Goal: Task Accomplishment & Management: Complete application form

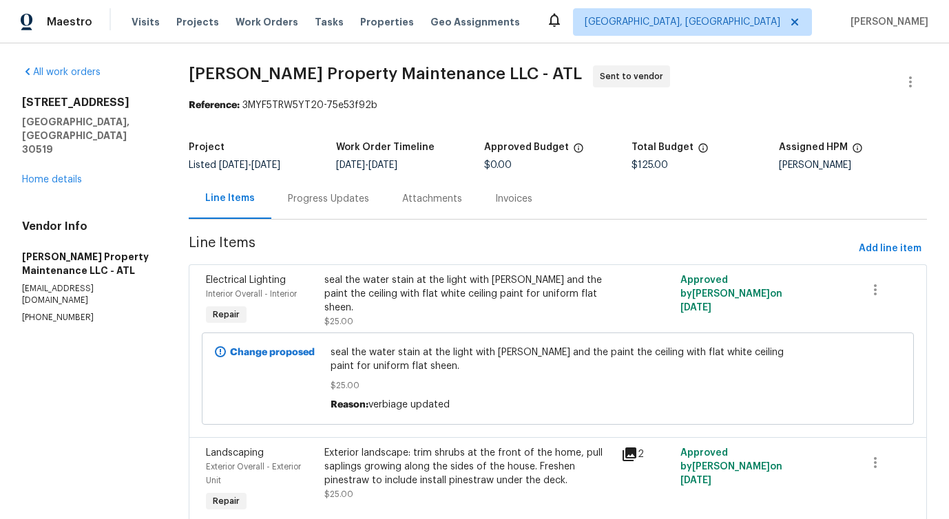
click at [60, 158] on div "3519 Cast Palm Dr Buford, GA 30519 Home details" at bounding box center [89, 141] width 134 height 91
click at [65, 175] on link "Home details" at bounding box center [52, 180] width 60 height 10
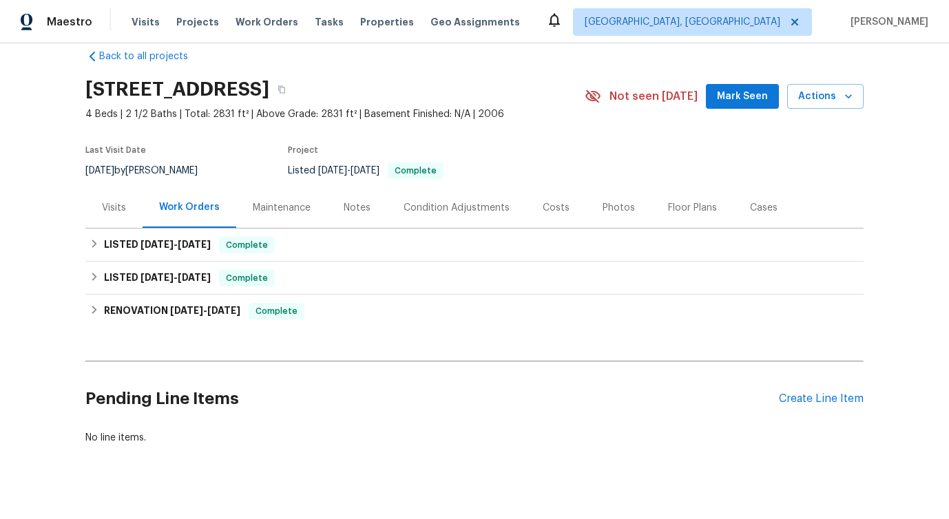
scroll to position [25, 0]
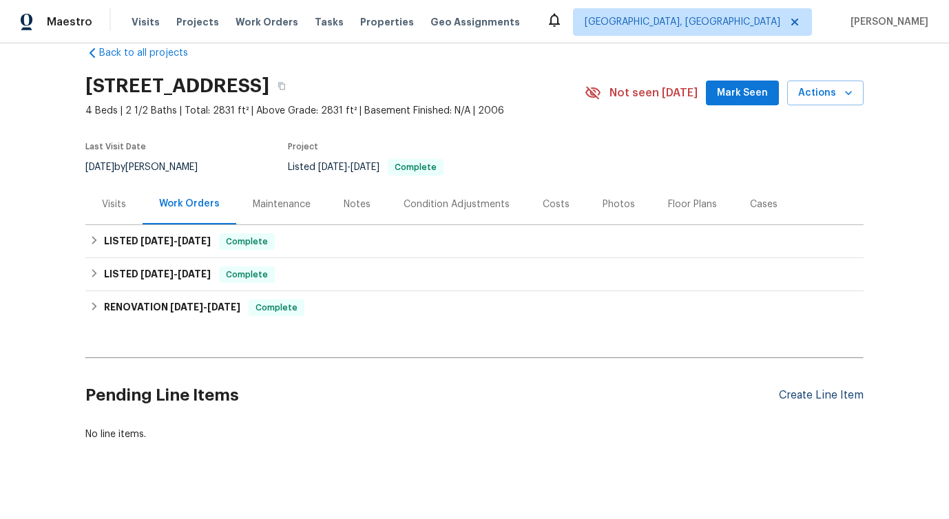
click at [797, 399] on div "Create Line Item" at bounding box center [821, 395] width 85 height 13
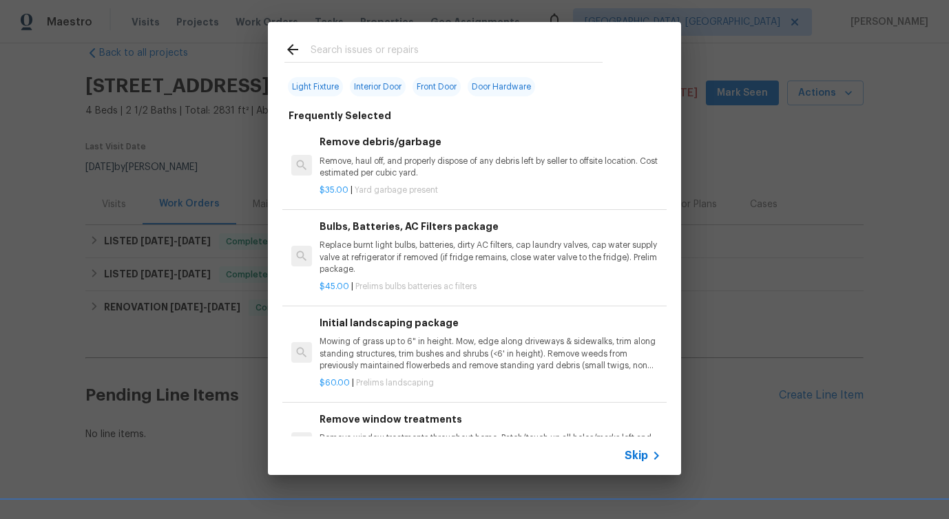
scroll to position [0, 0]
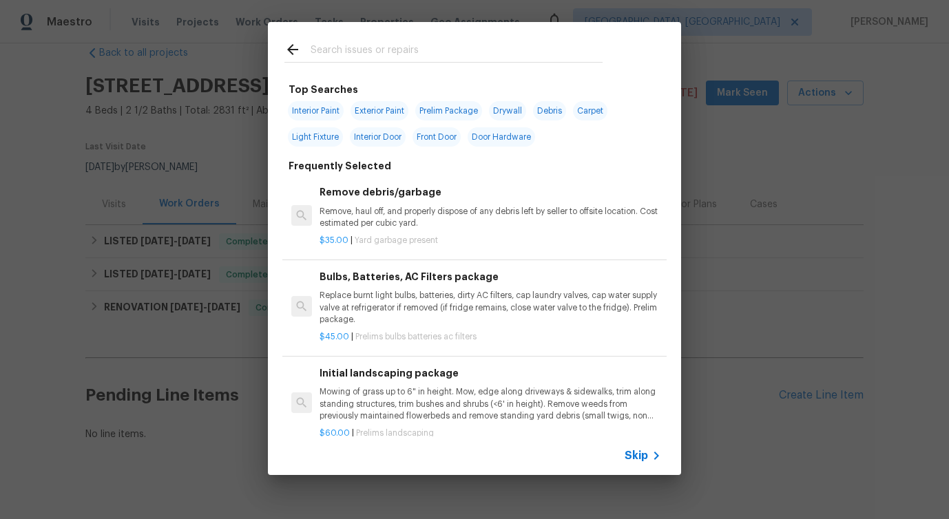
click at [357, 44] on input "text" at bounding box center [457, 51] width 292 height 21
type input "exter"
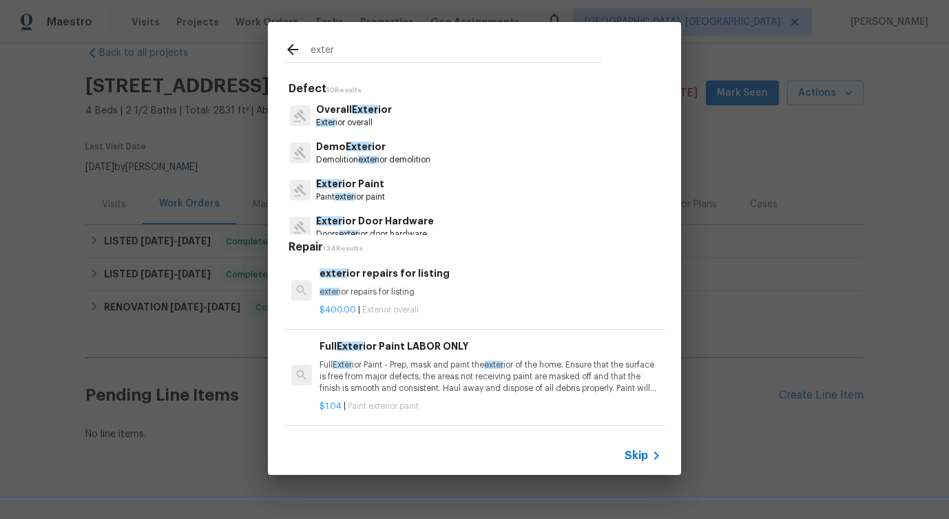
click at [354, 116] on p "Overall Exter ior" at bounding box center [354, 110] width 76 height 14
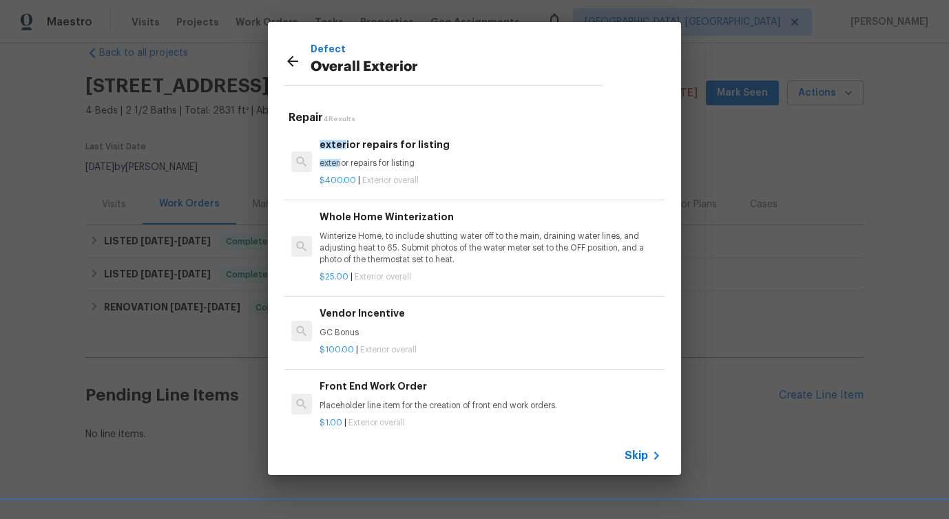
click at [371, 168] on p "exter ior repairs for listing" at bounding box center [491, 164] width 342 height 12
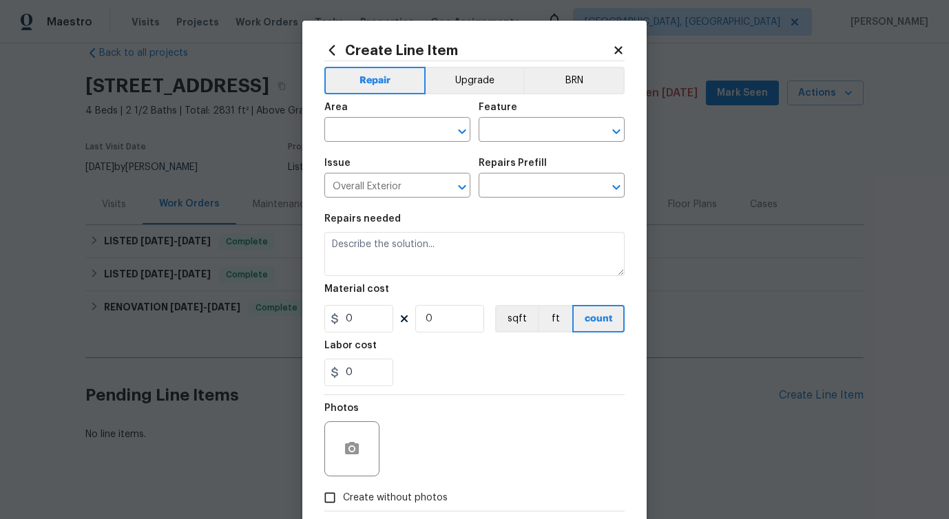
type input "exterior repairs for listing $400.00"
type textarea "exterior repairs for listing"
type input "400"
type input "1"
click at [378, 129] on input "text" at bounding box center [377, 131] width 107 height 21
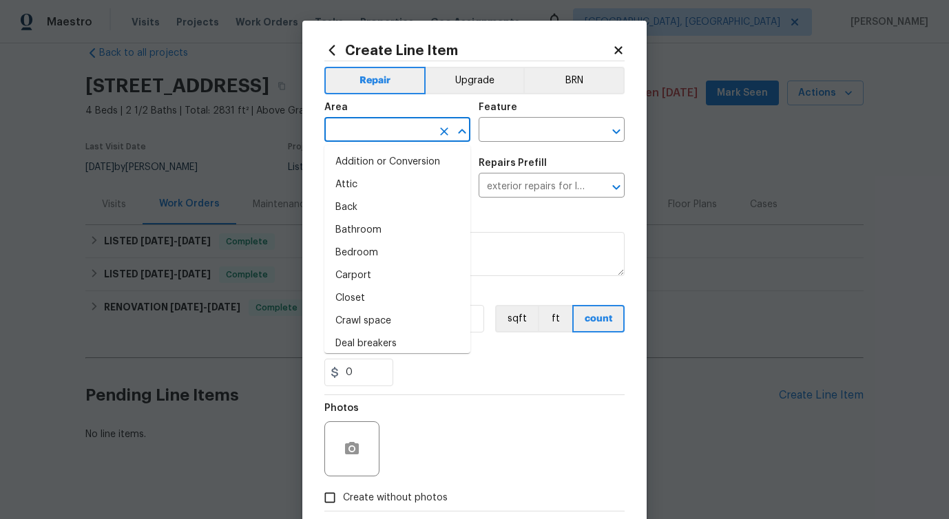
type input "e"
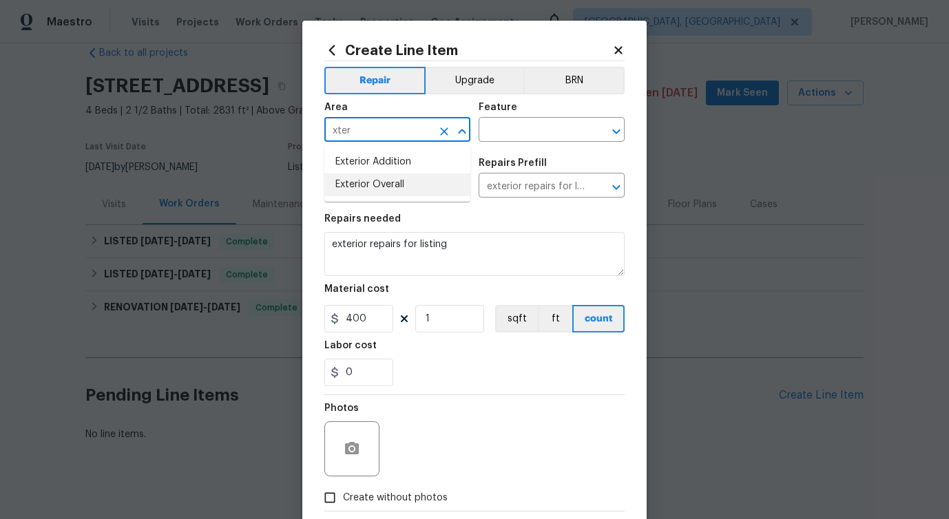
click at [413, 190] on li "Exterior Overall" at bounding box center [397, 185] width 146 height 23
type input "Exterior Overall"
click at [503, 139] on input "text" at bounding box center [532, 131] width 107 height 21
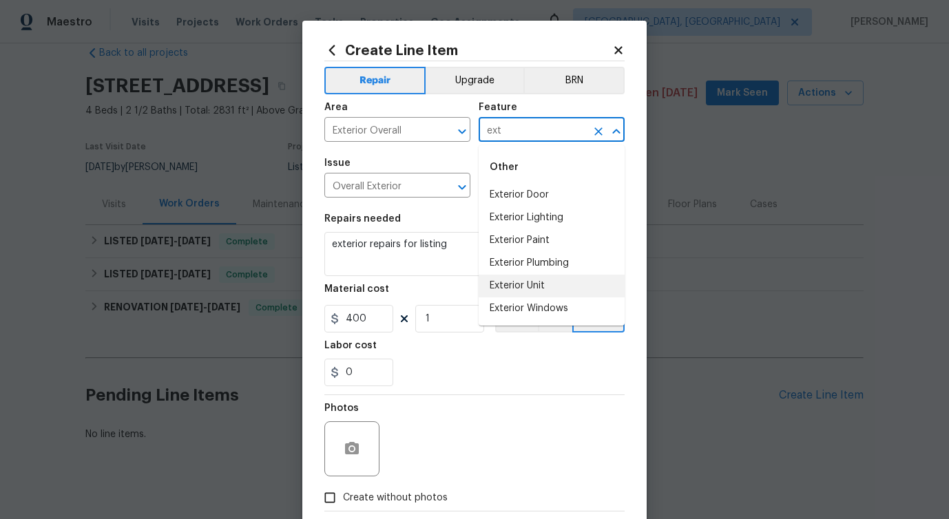
click at [526, 283] on li "Exterior Unit" at bounding box center [552, 286] width 146 height 23
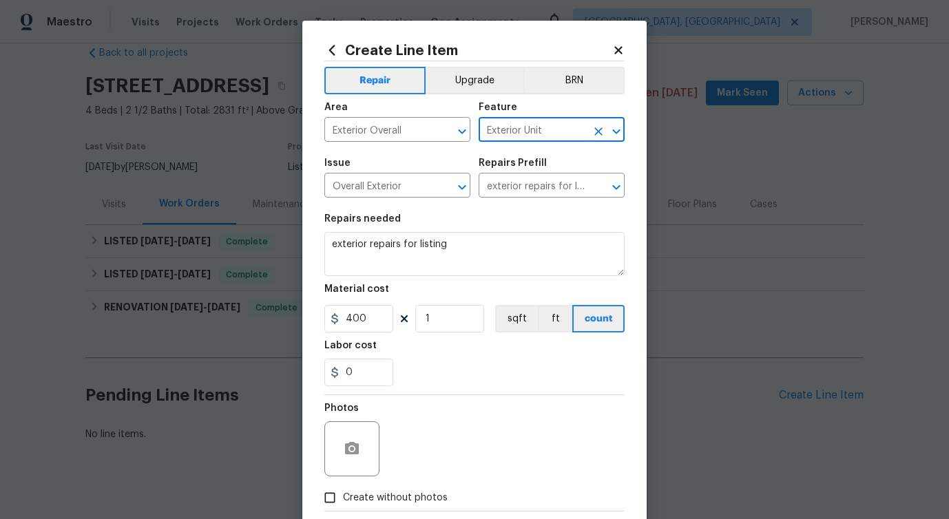
type input "Exterior Unit"
click at [377, 241] on textarea "exterior repairs for listing" at bounding box center [474, 254] width 300 height 44
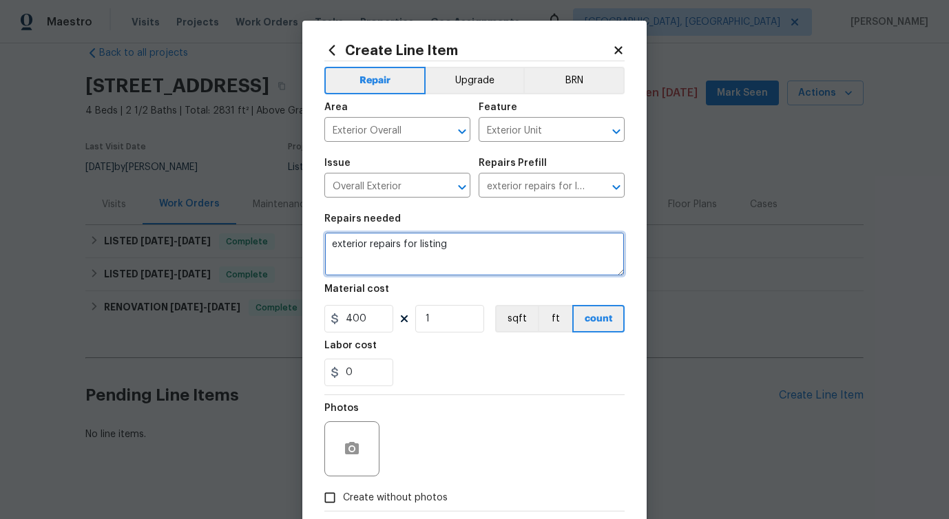
click at [377, 241] on textarea "exterior repairs for listing" at bounding box center [474, 254] width 300 height 44
paste textarea "Pressure wash all flat surfaces. Walk way to entry, front patio, back patio and…"
type textarea "Pressure wash all flat surfaces. Walk way to entry, front patio, back patio and…"
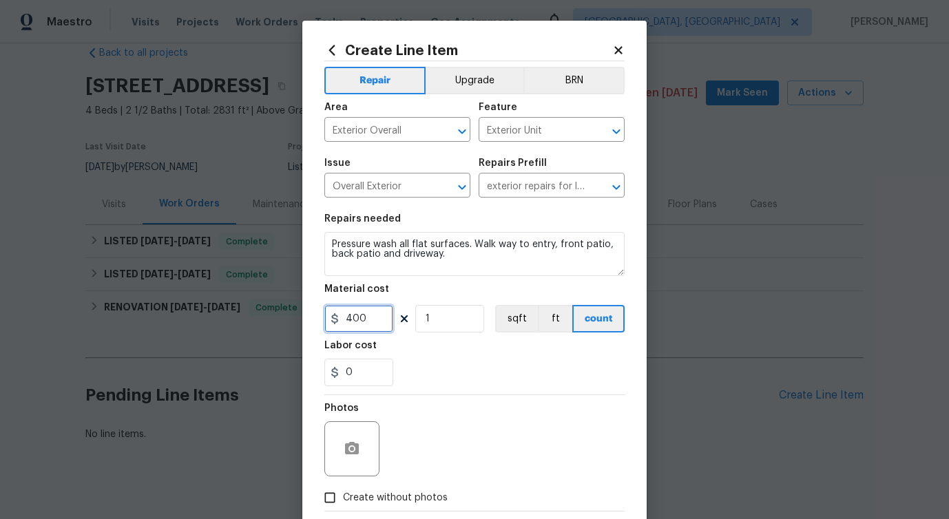
click at [352, 323] on input "400" at bounding box center [358, 319] width 69 height 28
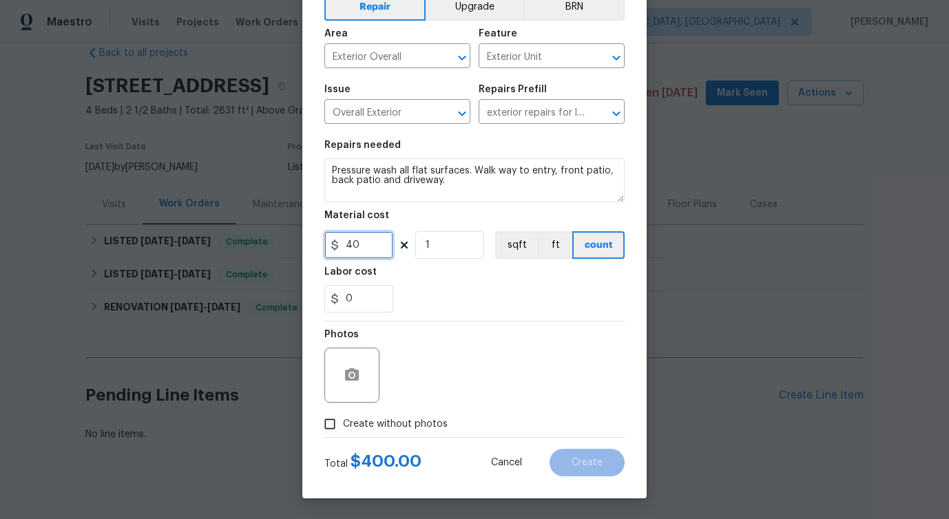
click at [353, 245] on input "40" at bounding box center [358, 245] width 69 height 28
type input "75"
click at [355, 423] on span "Create without photos" at bounding box center [395, 424] width 105 height 14
click at [343, 423] on input "Create without photos" at bounding box center [330, 424] width 26 height 26
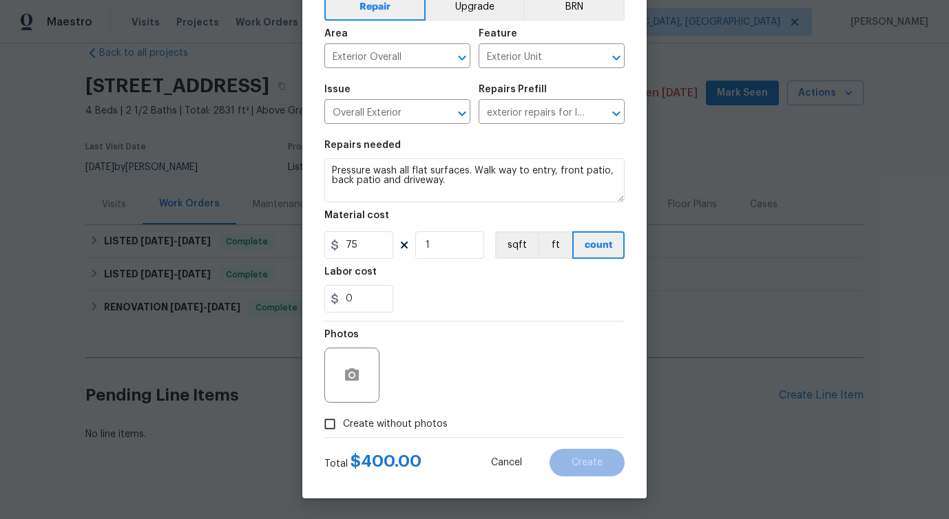
checkbox input "true"
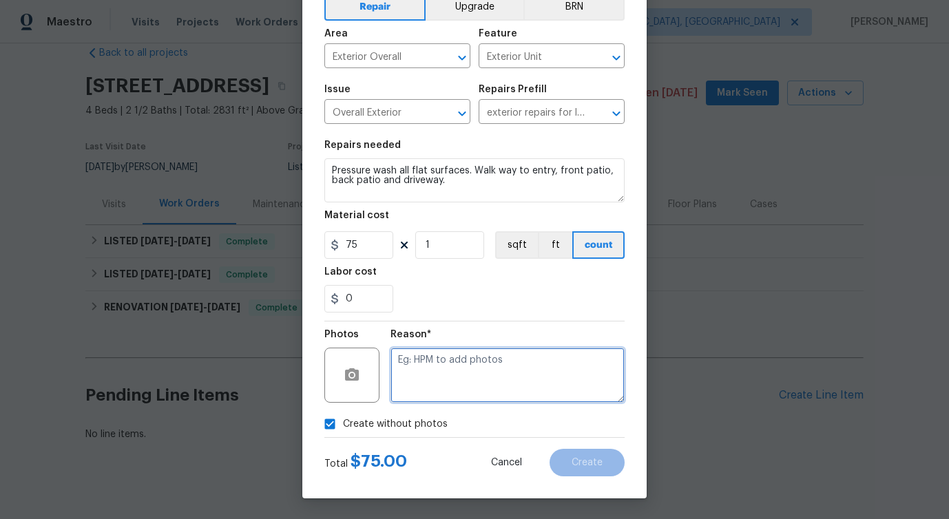
click at [461, 355] on textarea at bounding box center [507, 375] width 234 height 55
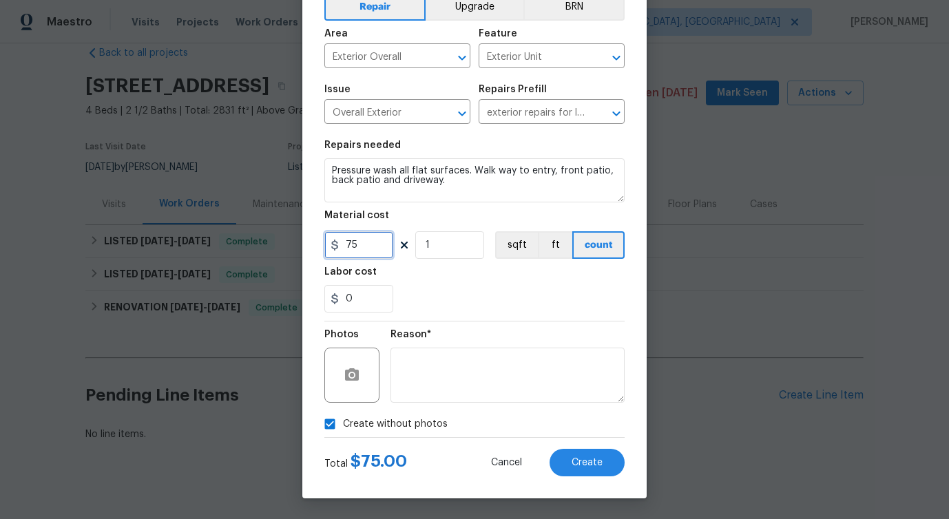
click at [352, 248] on input "75" at bounding box center [358, 245] width 69 height 28
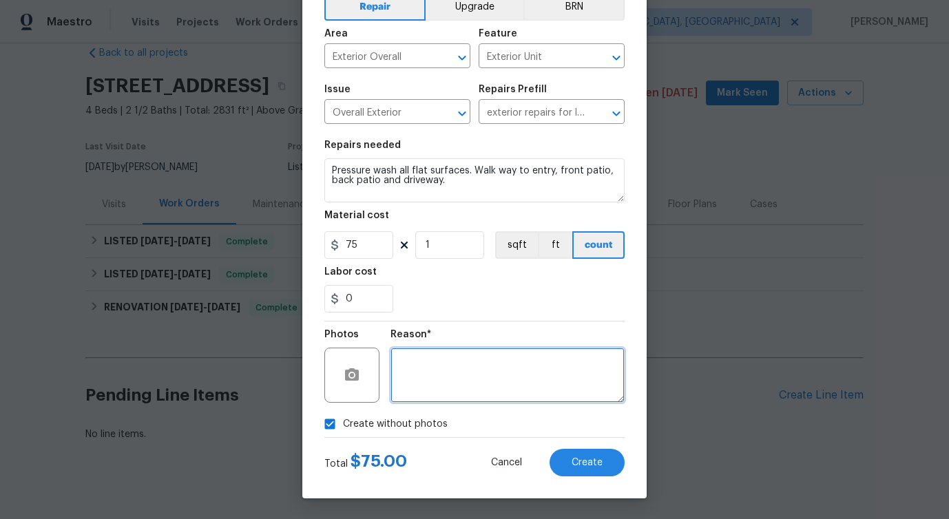
click at [471, 397] on textarea at bounding box center [507, 375] width 234 height 55
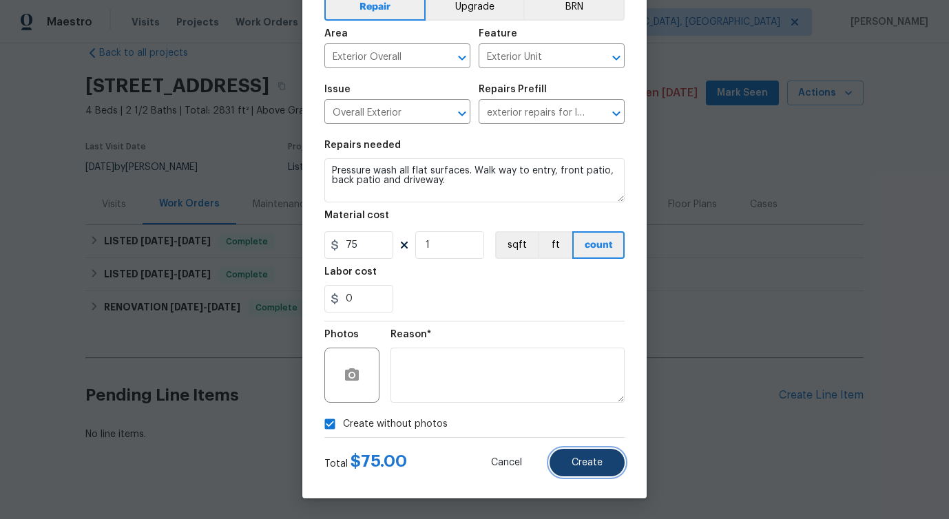
click at [576, 464] on span "Create" at bounding box center [587, 463] width 31 height 10
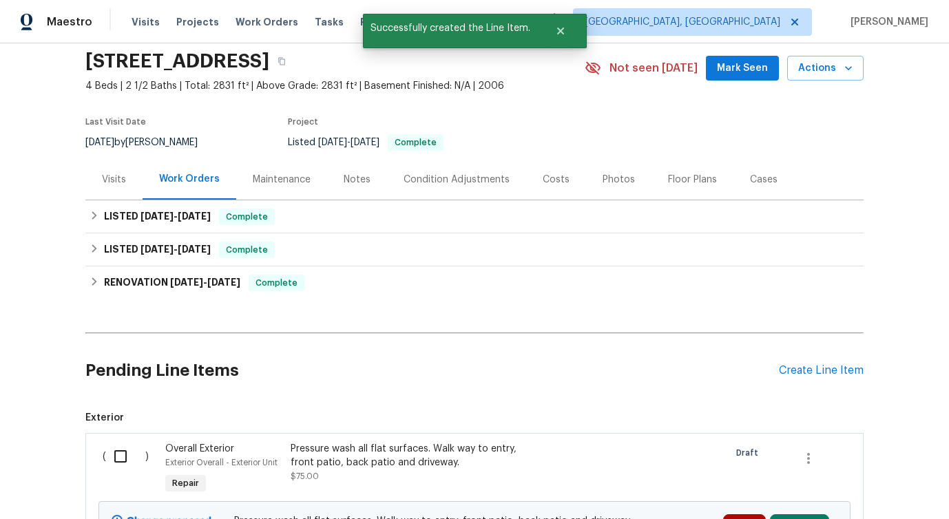
scroll to position [198, 0]
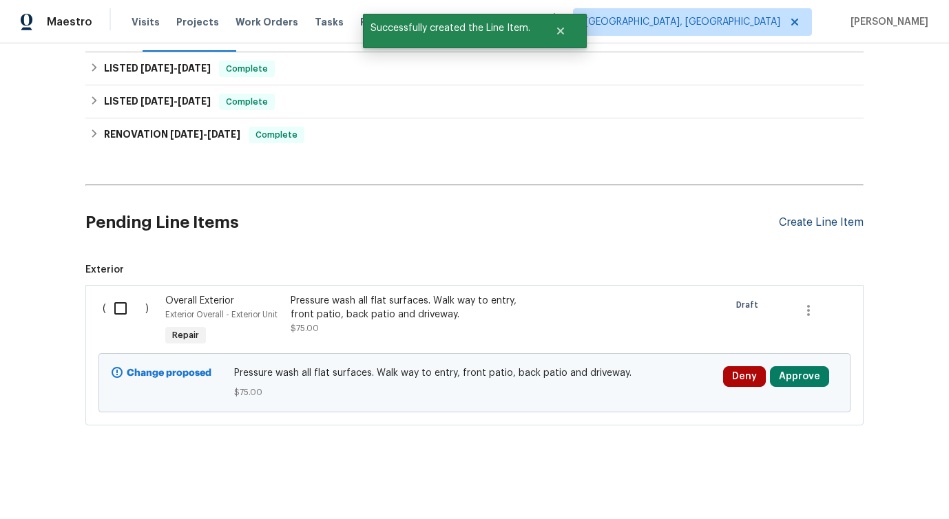
click at [801, 223] on div "Create Line Item" at bounding box center [821, 222] width 85 height 13
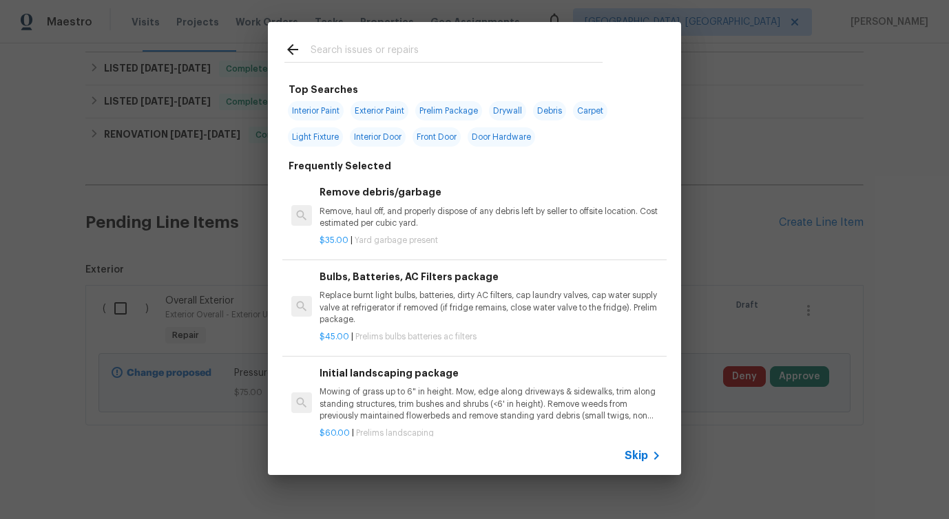
click at [449, 44] on input "text" at bounding box center [457, 51] width 292 height 21
type input "exter"
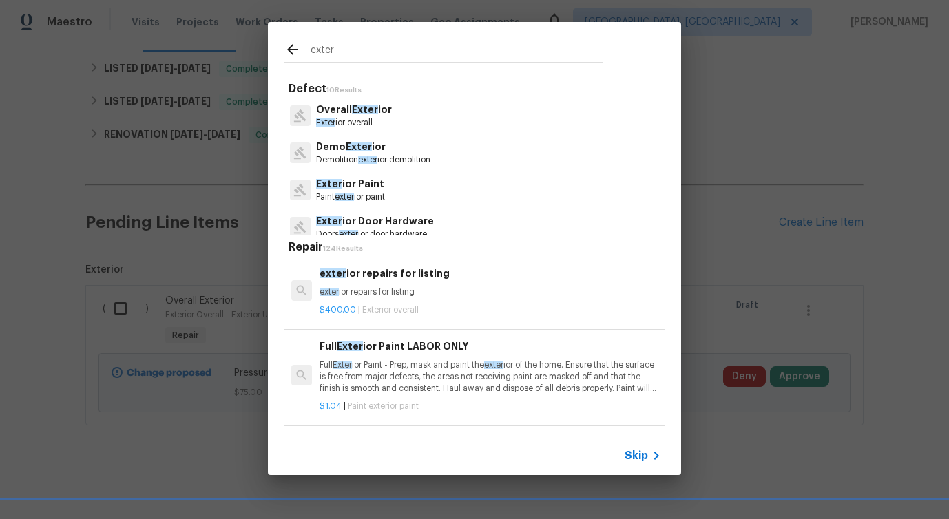
click at [370, 111] on span "Exter" at bounding box center [365, 110] width 26 height 10
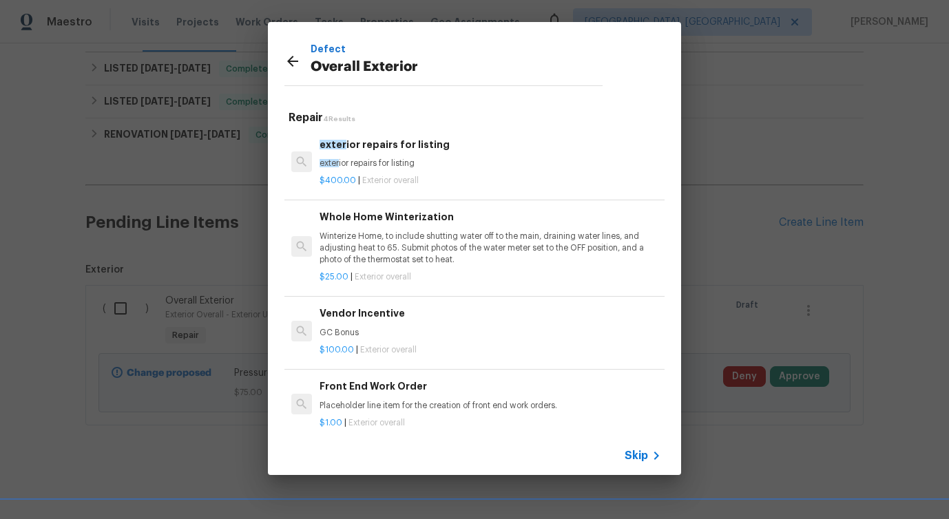
click at [361, 167] on p "exter ior repairs for listing" at bounding box center [491, 164] width 342 height 12
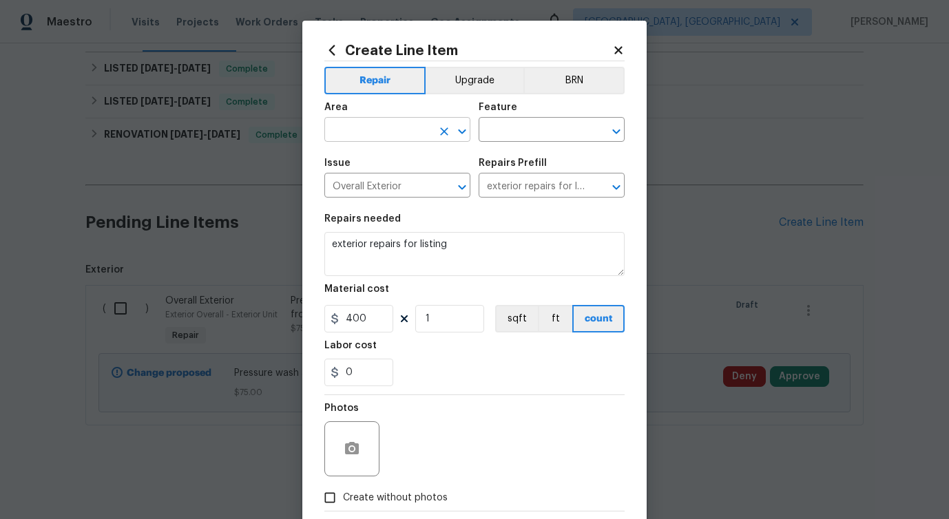
click at [363, 129] on input "text" at bounding box center [377, 131] width 107 height 21
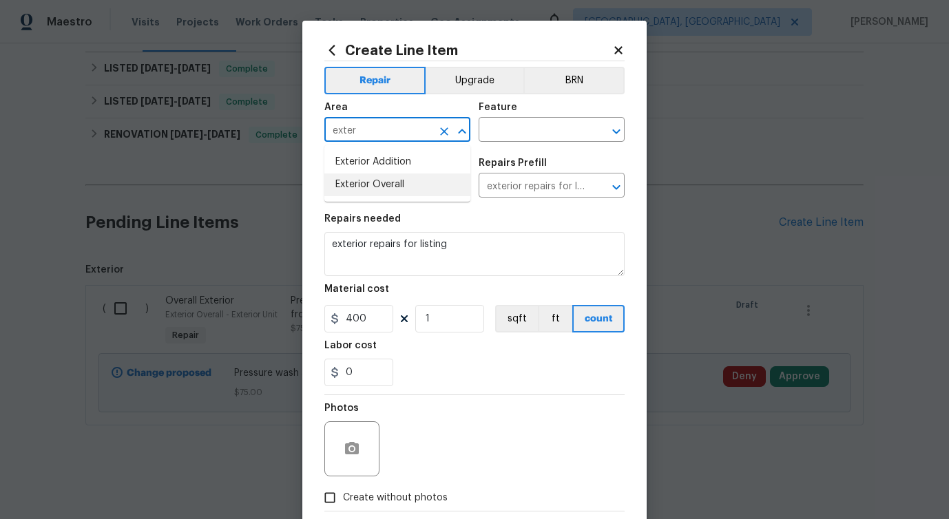
click at [370, 194] on li "Exterior Overall" at bounding box center [397, 185] width 146 height 23
type input "Exterior Overall"
click at [545, 132] on input "text" at bounding box center [532, 131] width 107 height 21
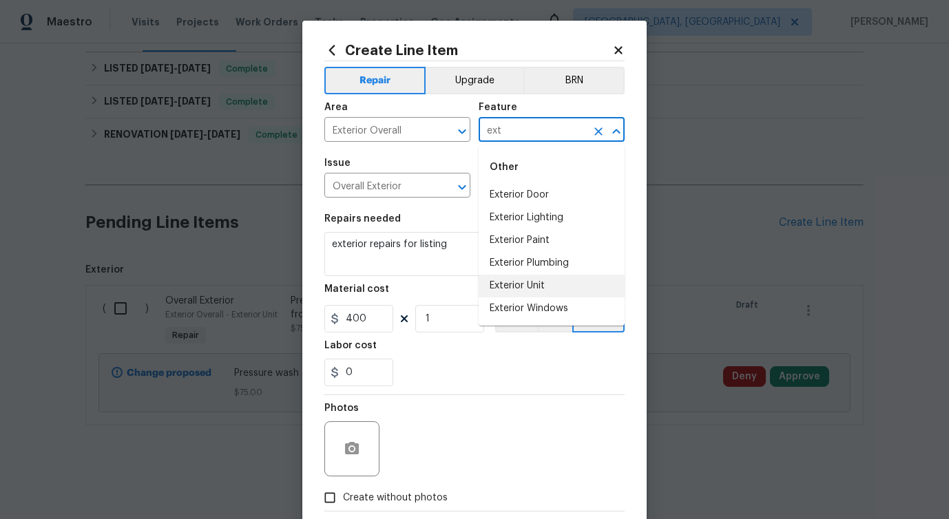
click at [530, 286] on li "Exterior Unit" at bounding box center [552, 286] width 146 height 23
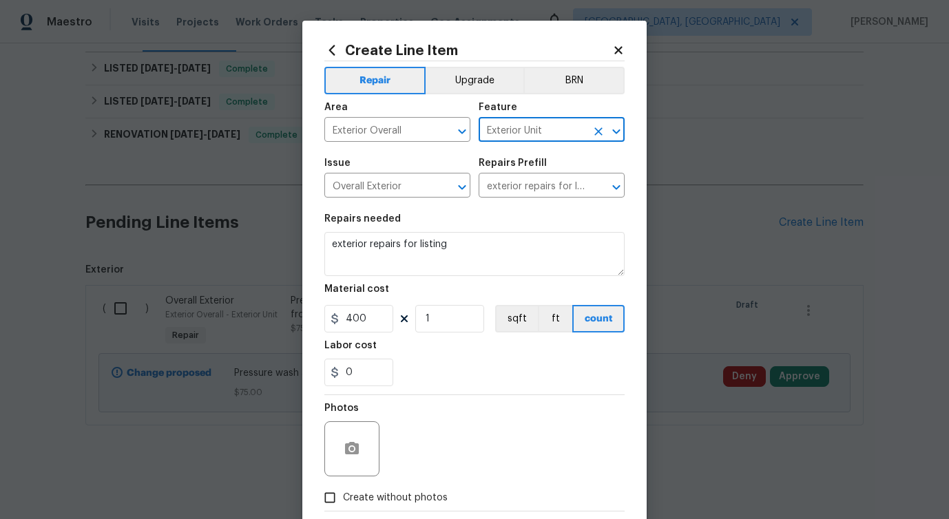
type input "Exterior Unit"
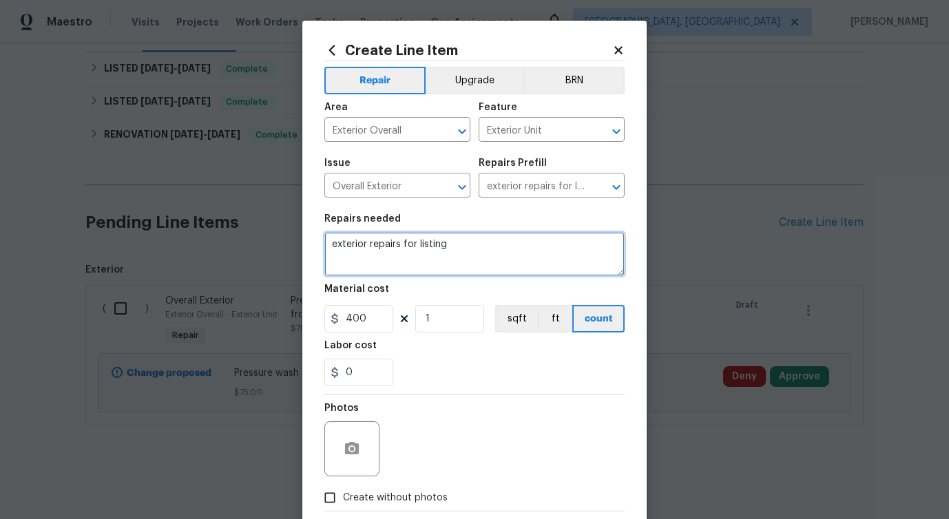
click at [388, 251] on textarea "exterior repairs for listing" at bounding box center [474, 254] width 300 height 44
paste textarea "Pick up all debris. All fallen branches. Pavers by front retaining wall. Post a…"
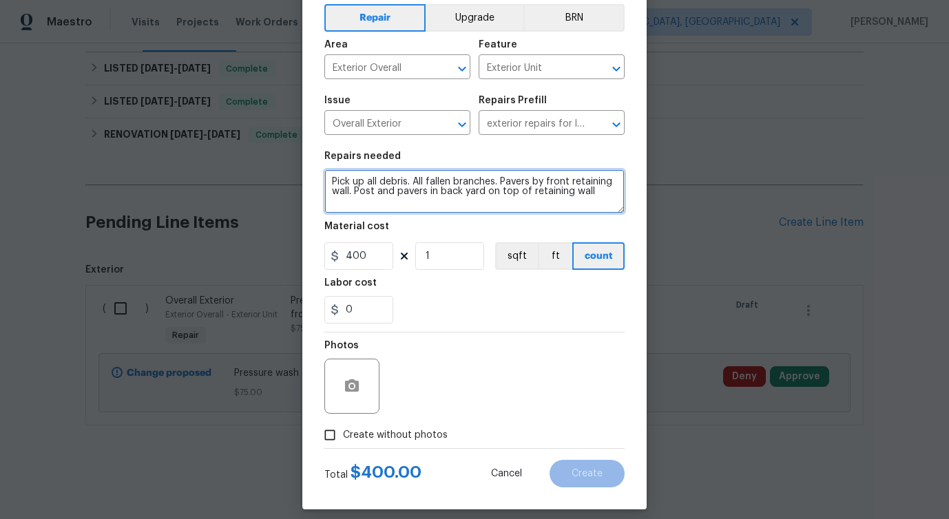
scroll to position [74, 0]
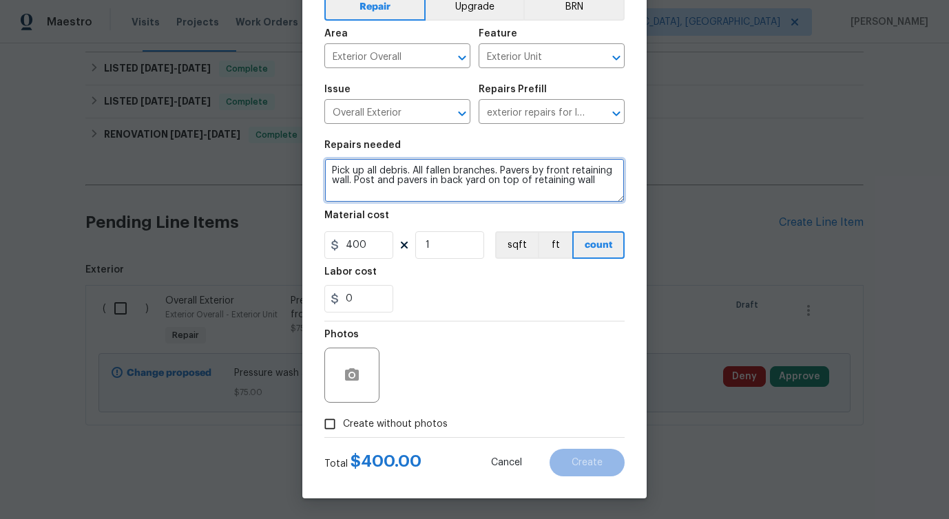
type textarea "Pick up all debris. All fallen branches. Pavers by front retaining wall. Post a…"
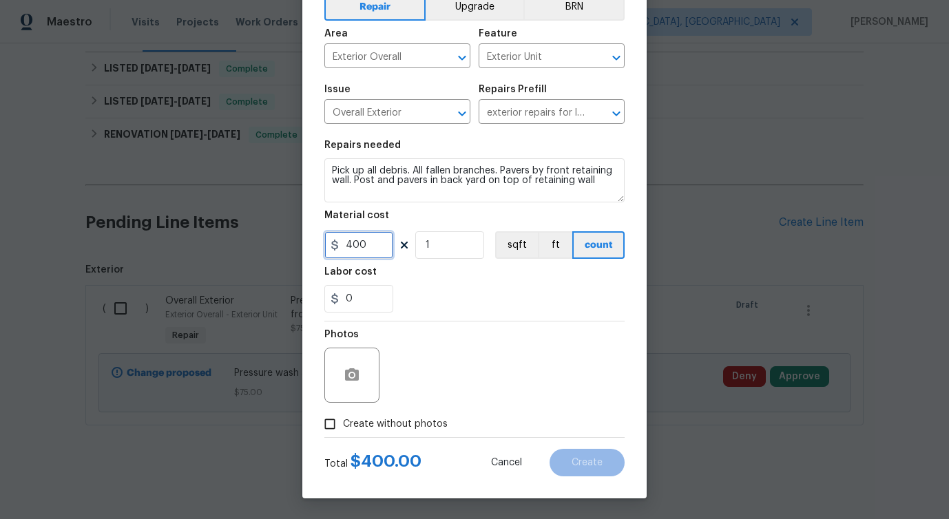
click at [355, 243] on input "400" at bounding box center [358, 245] width 69 height 28
type input "75"
click at [369, 428] on span "Create without photos" at bounding box center [395, 424] width 105 height 14
click at [343, 428] on input "Create without photos" at bounding box center [330, 424] width 26 height 26
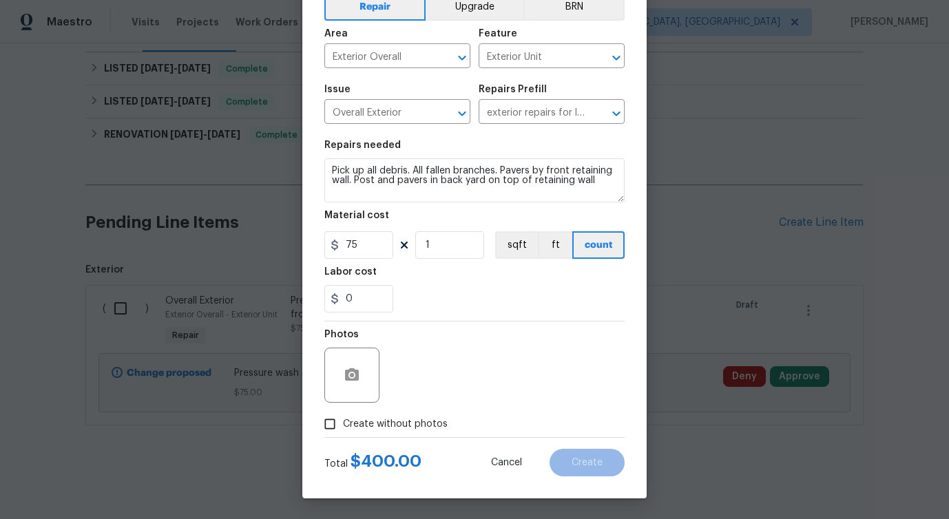
checkbox input "true"
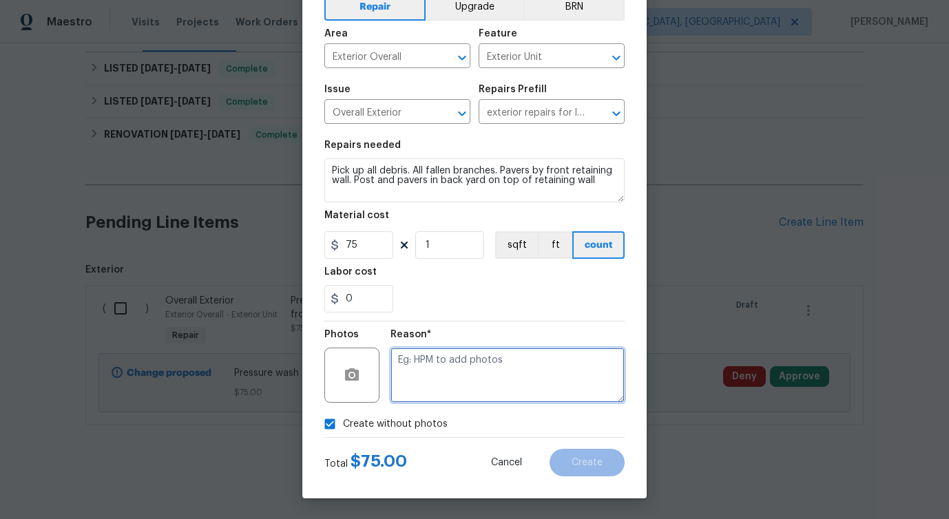
click at [418, 383] on textarea at bounding box center [507, 375] width 234 height 55
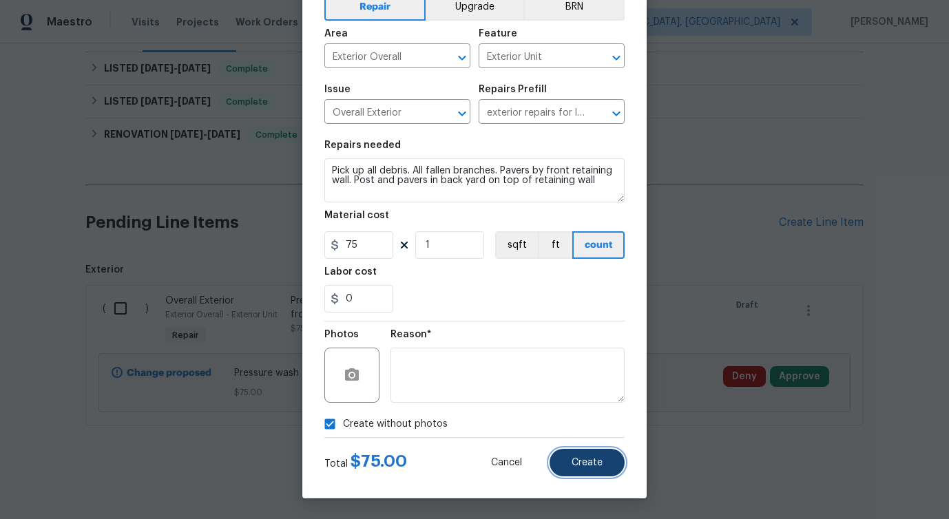
click at [584, 461] on span "Create" at bounding box center [587, 463] width 31 height 10
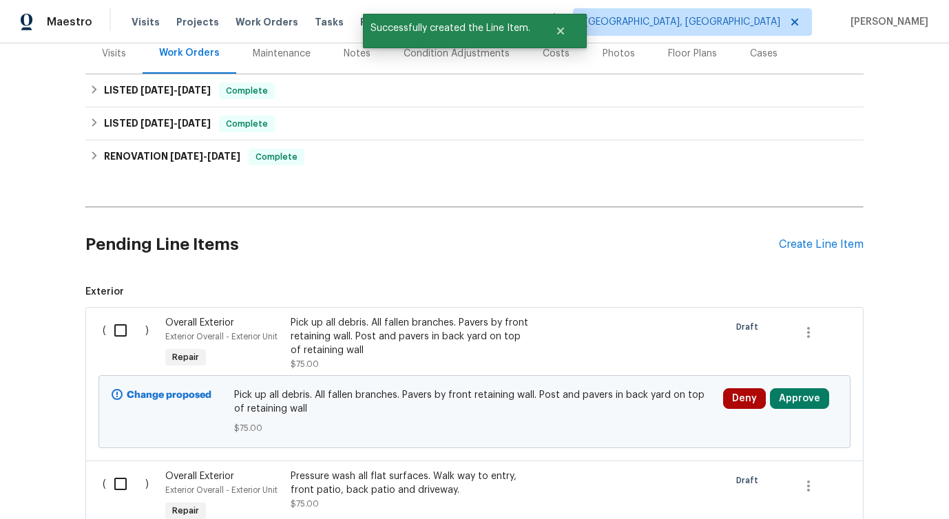
scroll to position [111, 0]
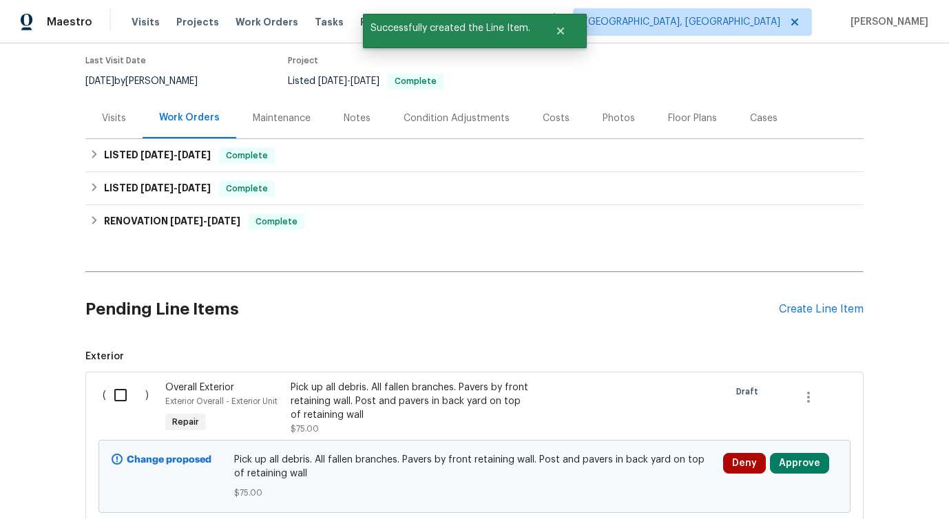
click at [114, 391] on input "checkbox" at bounding box center [125, 395] width 39 height 29
checkbox input "true"
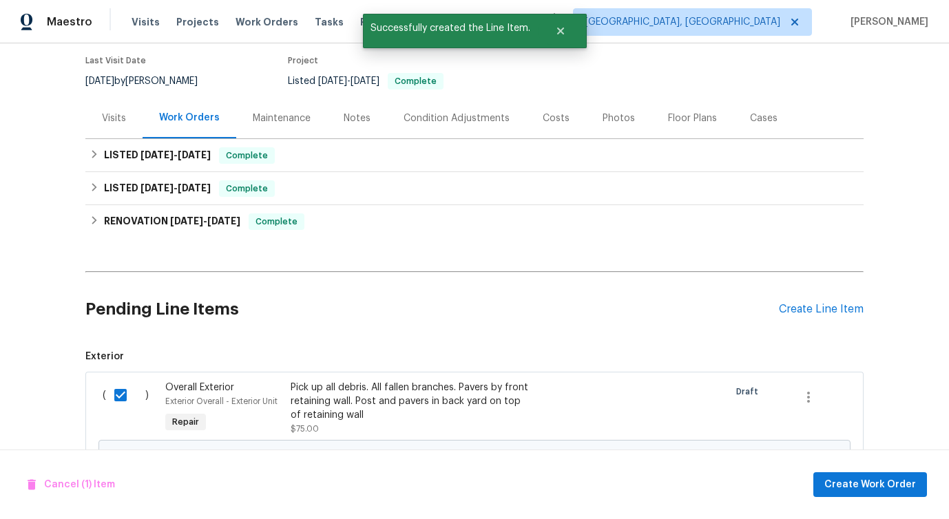
scroll to position [352, 0]
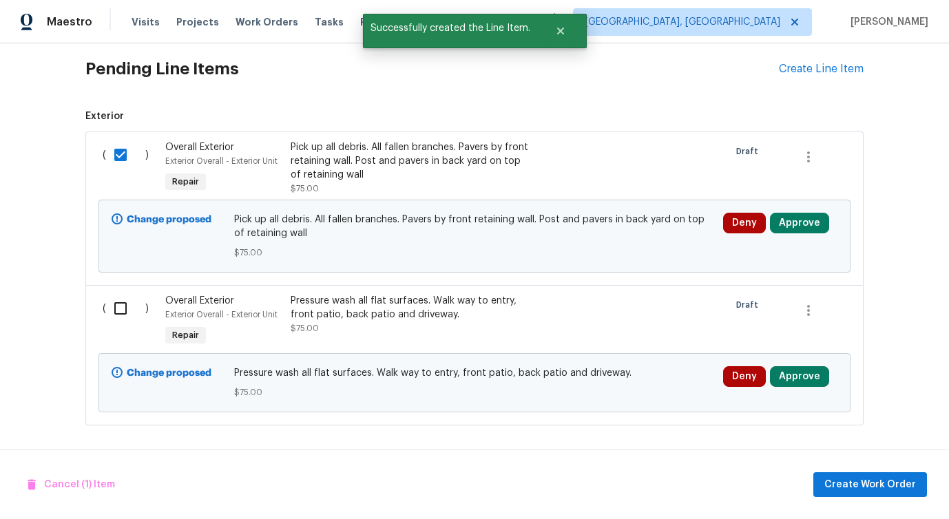
click at [122, 313] on input "checkbox" at bounding box center [125, 308] width 39 height 29
checkbox input "true"
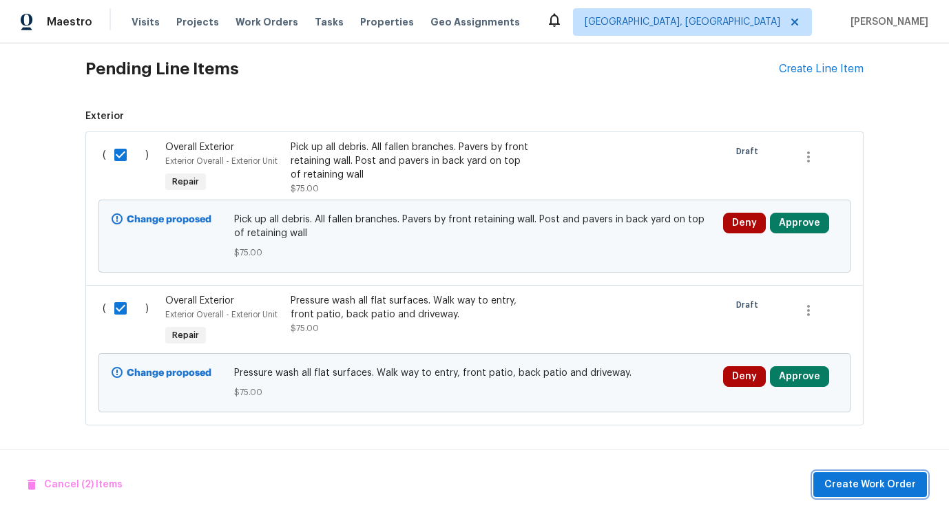
click at [879, 481] on span "Create Work Order" at bounding box center [870, 485] width 92 height 17
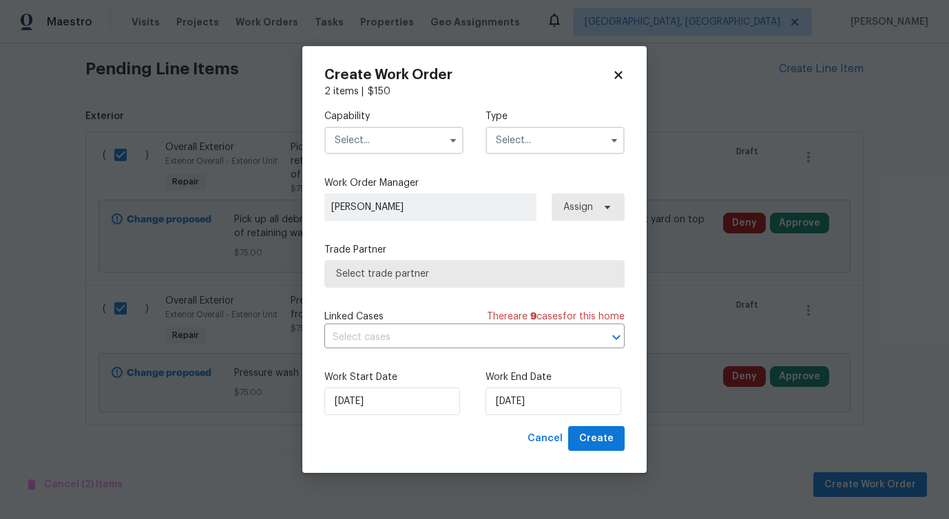
click at [406, 129] on input "text" at bounding box center [393, 141] width 139 height 28
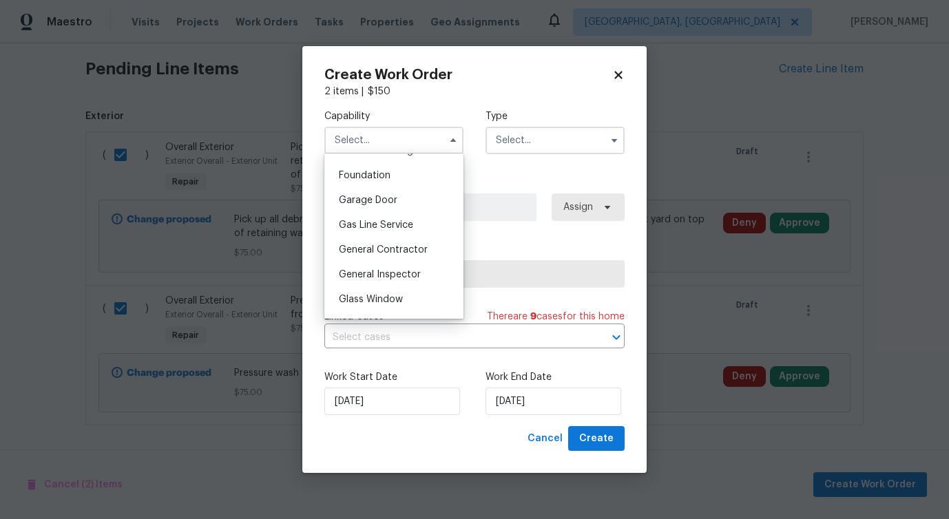
scroll to position [578, 0]
click at [400, 242] on div "General Contractor" at bounding box center [394, 249] width 132 height 25
type input "General Contractor"
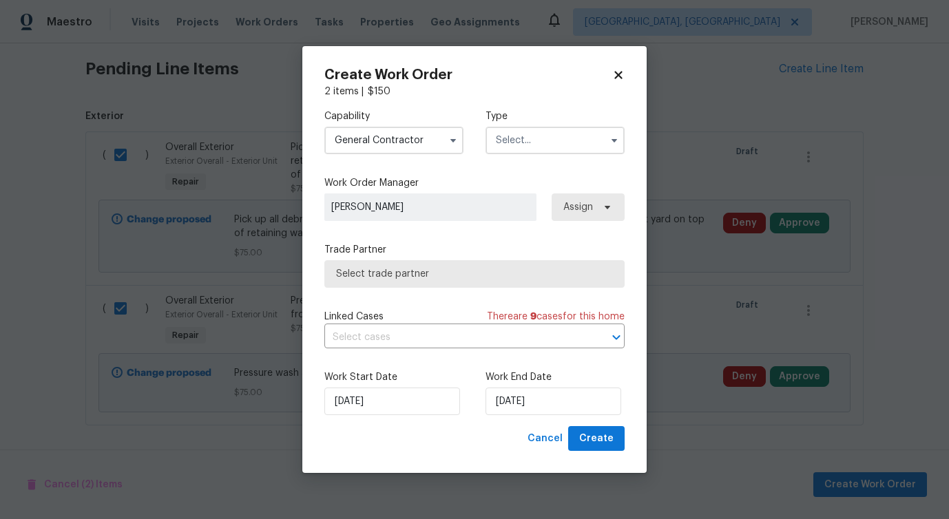
click at [543, 128] on input "text" at bounding box center [554, 141] width 139 height 28
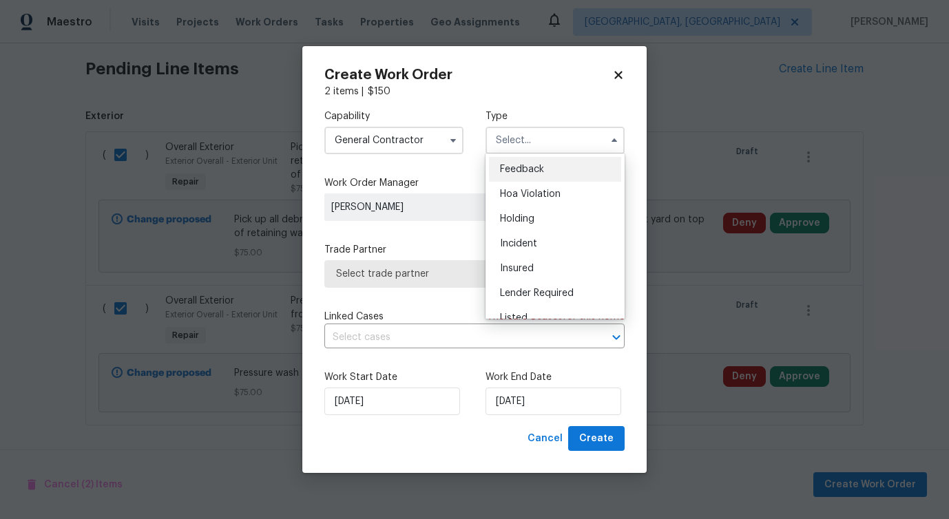
click at [513, 165] on span "Feedback" at bounding box center [522, 170] width 44 height 10
type input "Feedback"
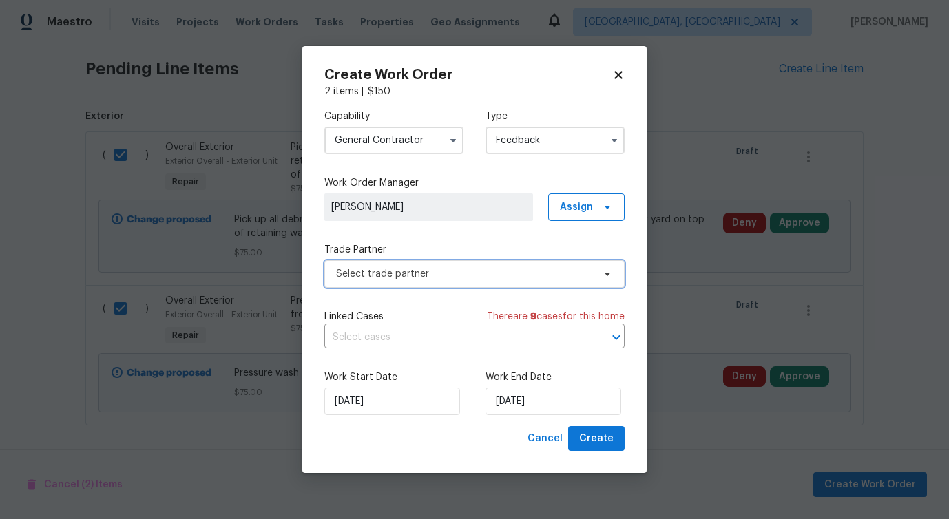
click at [410, 268] on span "Select trade partner" at bounding box center [464, 274] width 257 height 14
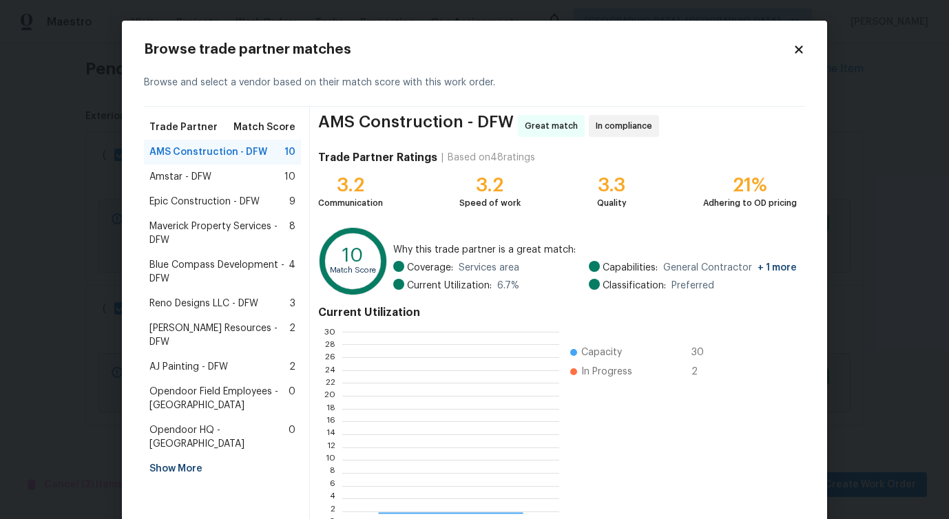
scroll to position [193, 216]
click at [177, 174] on span "Amstar - DFW" at bounding box center [180, 177] width 62 height 14
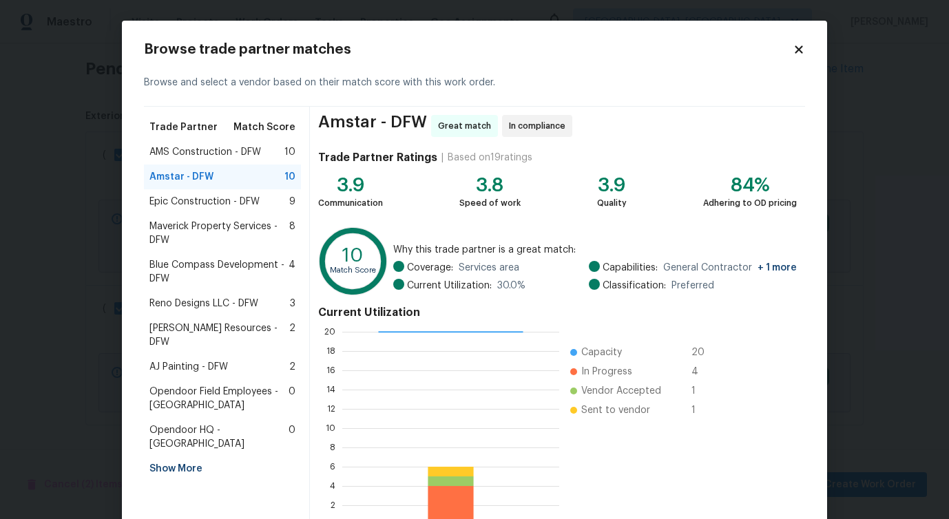
scroll to position [88, 0]
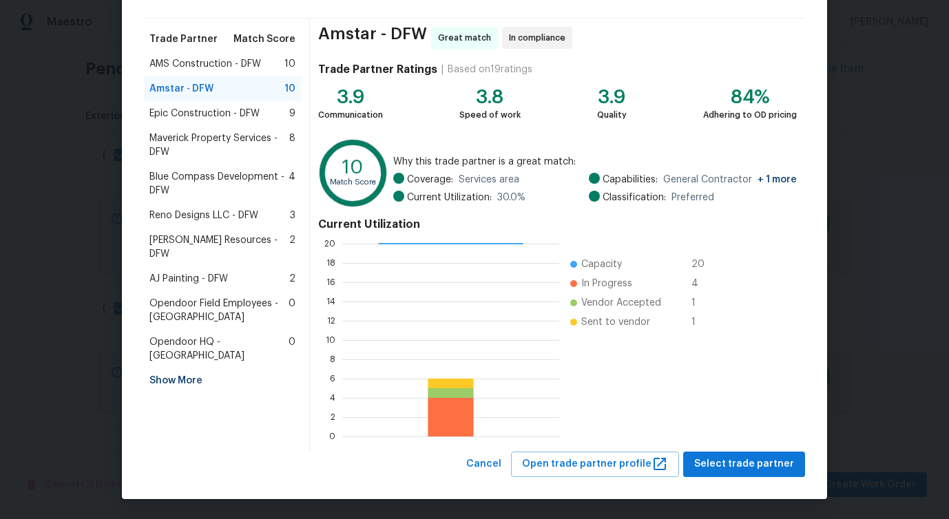
click at [185, 124] on div "Epic Construction - DFW 9" at bounding box center [222, 113] width 157 height 25
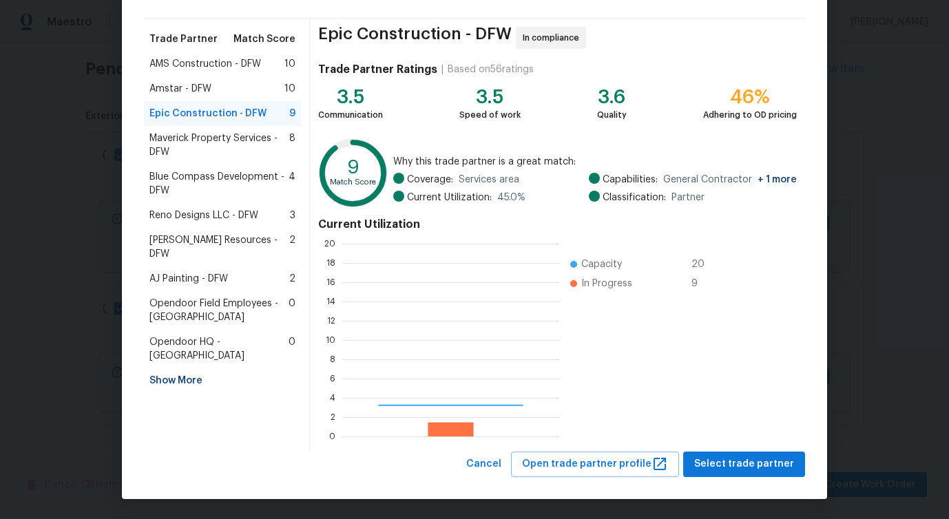
scroll to position [193, 217]
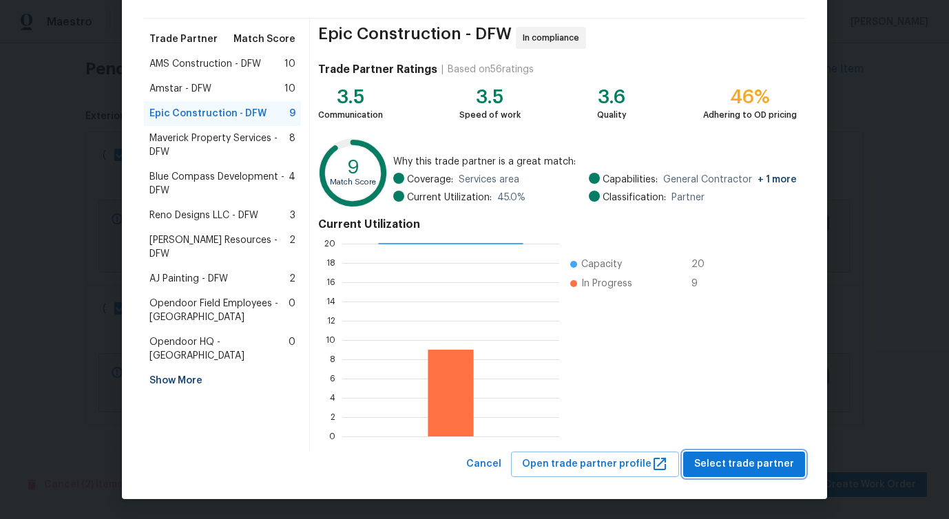
click at [715, 474] on button "Select trade partner" at bounding box center [744, 464] width 122 height 25
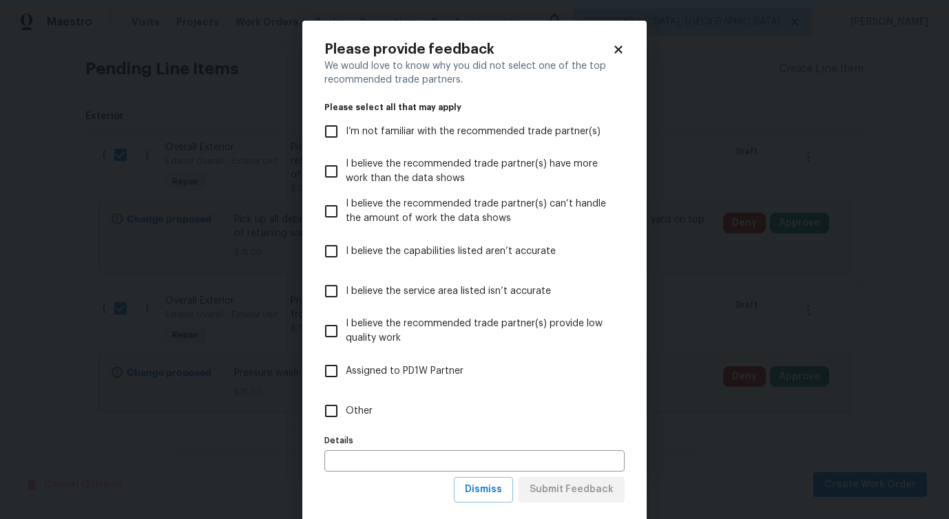
scroll to position [0, 0]
click at [352, 415] on span "Other" at bounding box center [359, 411] width 27 height 14
click at [346, 415] on input "Other" at bounding box center [331, 411] width 29 height 29
checkbox input "true"
click at [547, 498] on span "Submit Feedback" at bounding box center [572, 489] width 84 height 17
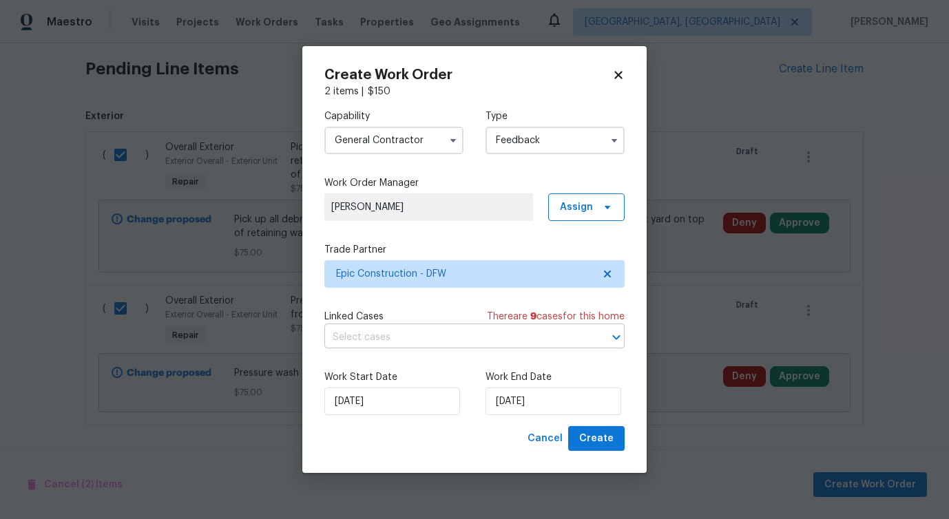
click at [390, 339] on input "text" at bounding box center [455, 337] width 262 height 21
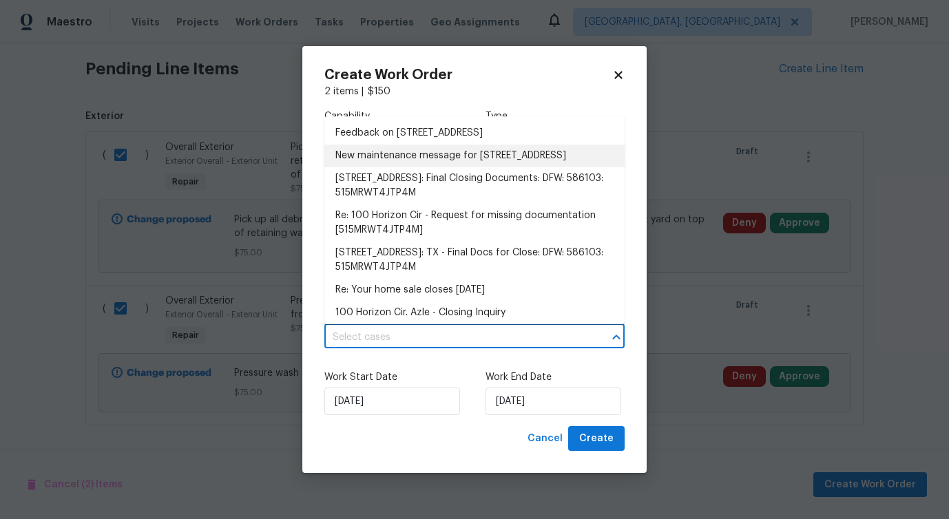
click at [397, 158] on li "New maintenance message for 100 Horizon Cir , Azle, TX 76020" at bounding box center [474, 156] width 300 height 23
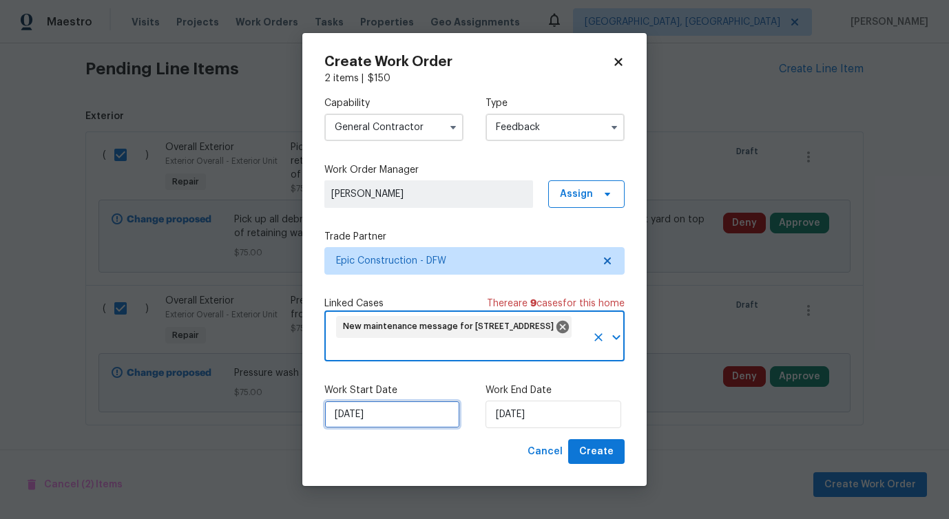
click at [375, 409] on input "[DATE]" at bounding box center [392, 415] width 136 height 28
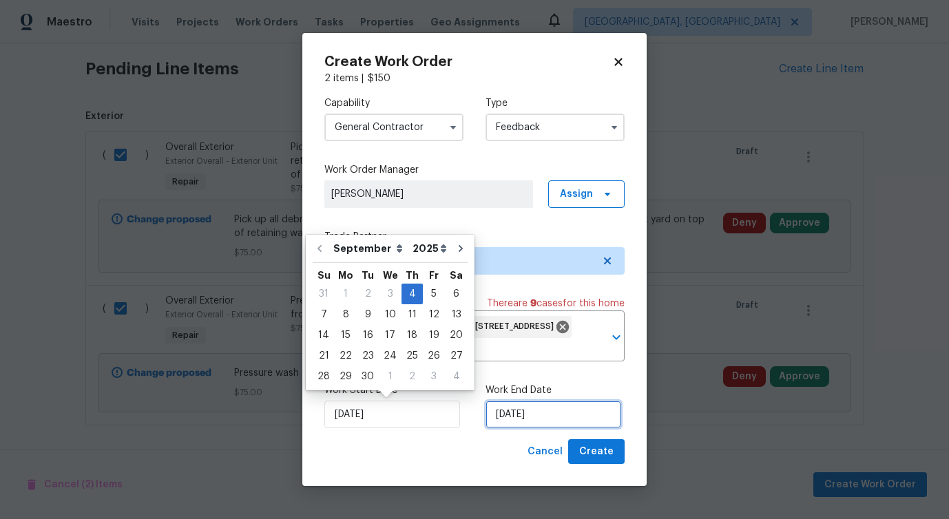
click at [508, 410] on input "[DATE]" at bounding box center [553, 415] width 136 height 28
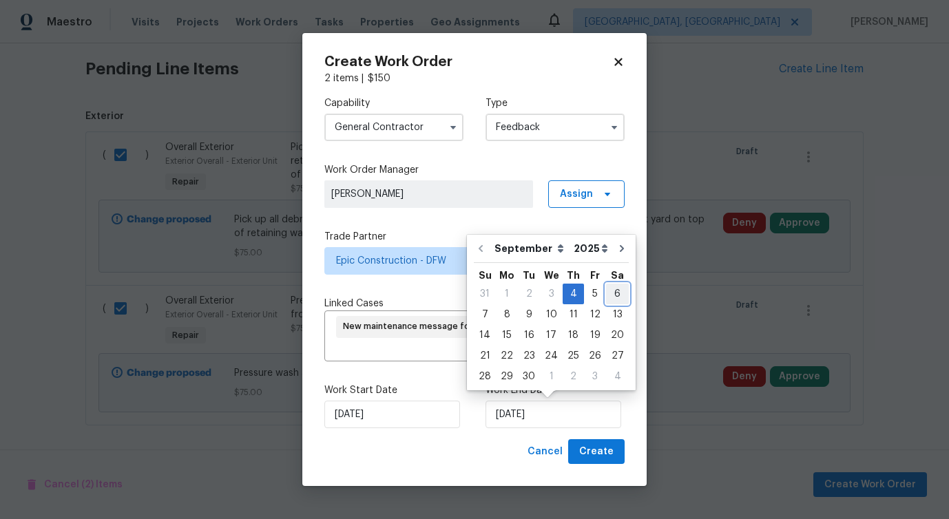
click at [610, 291] on div "6" at bounding box center [617, 293] width 23 height 19
type input "9/6/2025"
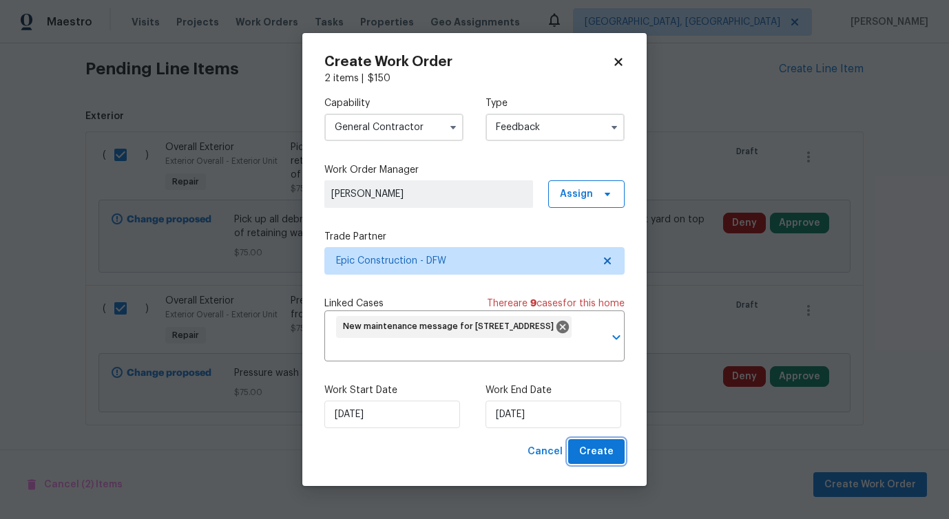
click at [600, 449] on span "Create" at bounding box center [596, 451] width 34 height 17
checkbox input "false"
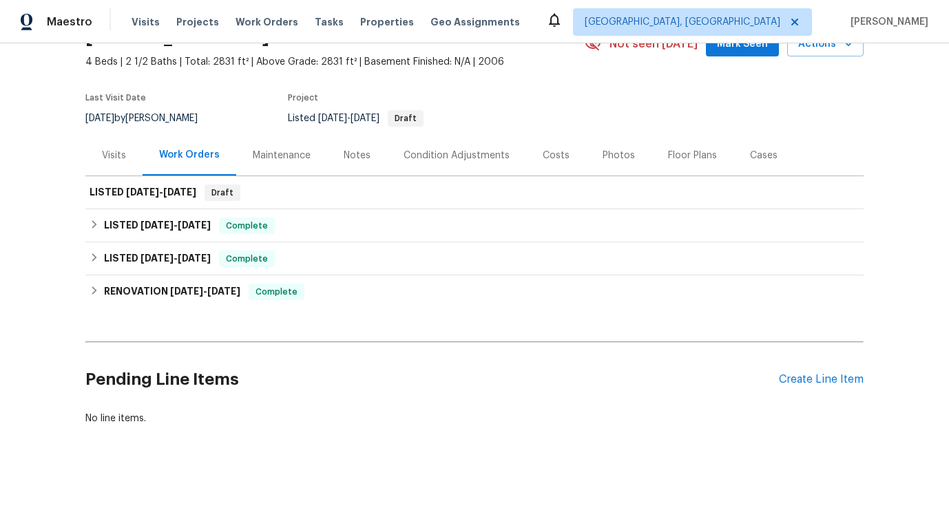
scroll to position [74, 0]
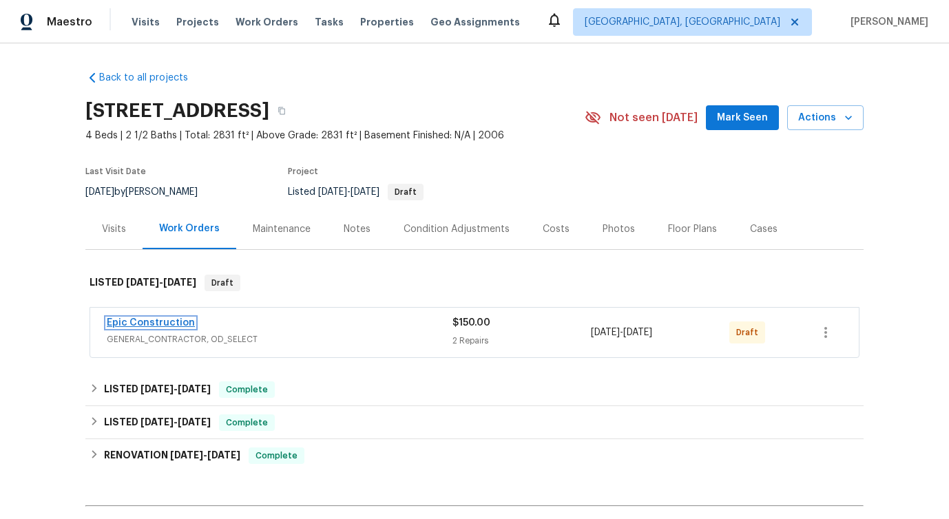
click at [163, 319] on link "Epic Construction" at bounding box center [151, 323] width 88 height 10
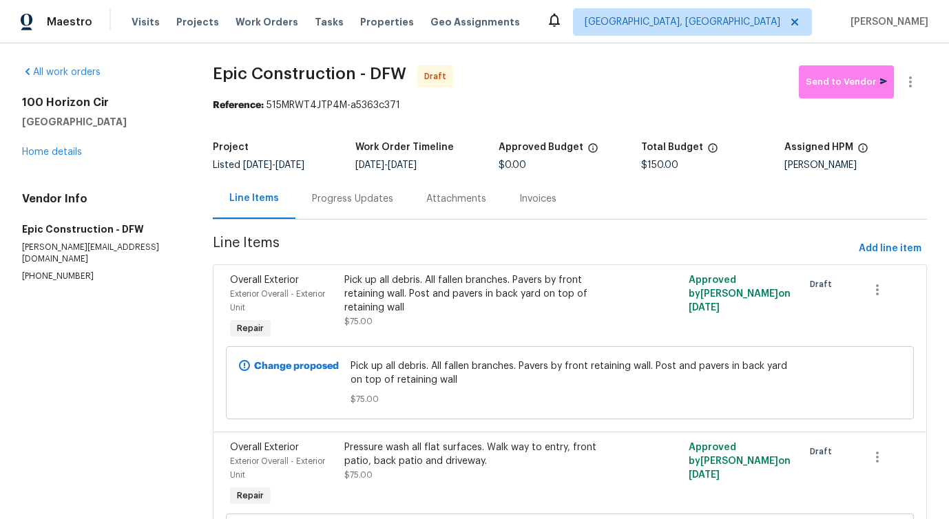
click at [461, 297] on div "Pick up all debris. All fallen branches. Pavers by front retaining wall. Post a…" at bounding box center [483, 293] width 278 height 41
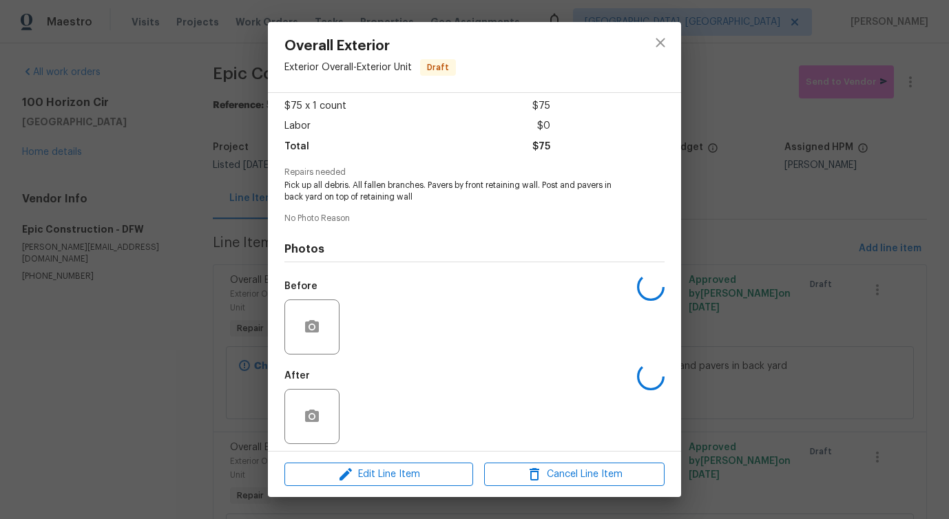
scroll to position [81, 0]
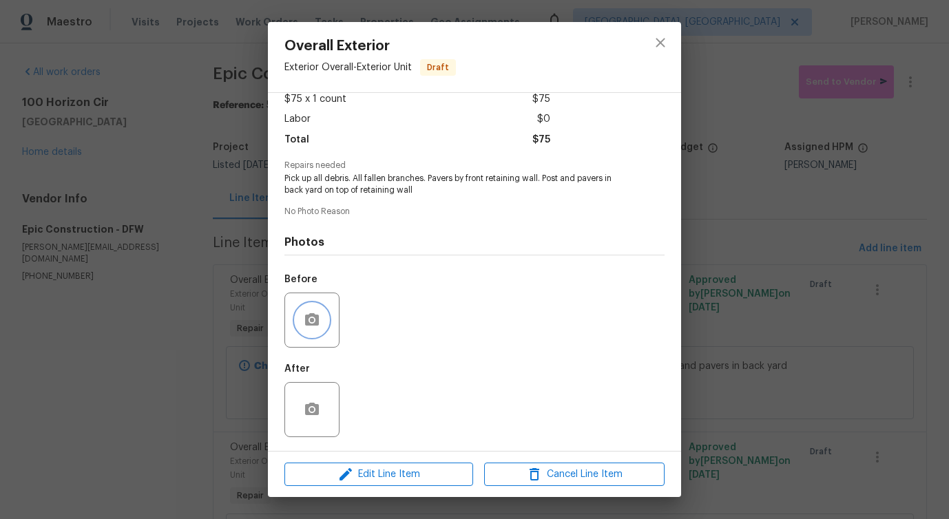
click at [309, 325] on icon "button" at bounding box center [312, 319] width 14 height 12
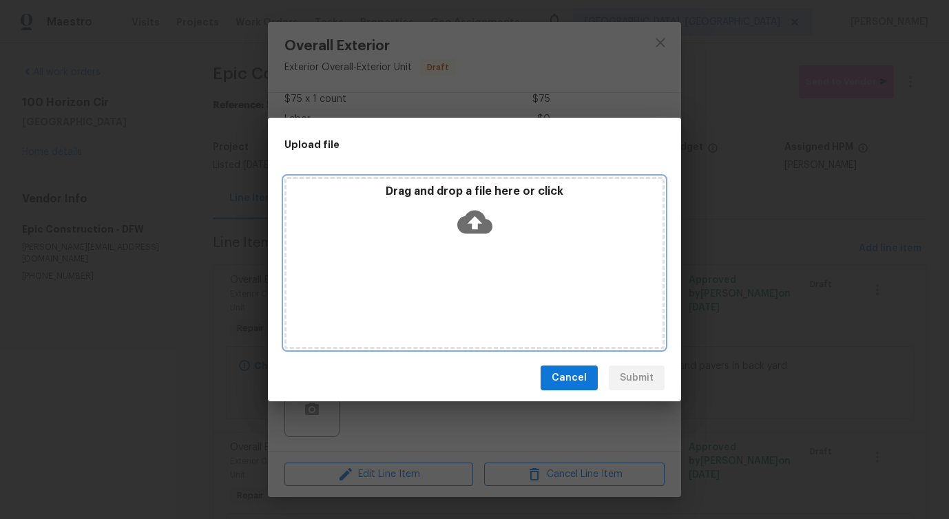
click at [476, 225] on icon at bounding box center [474, 222] width 35 height 35
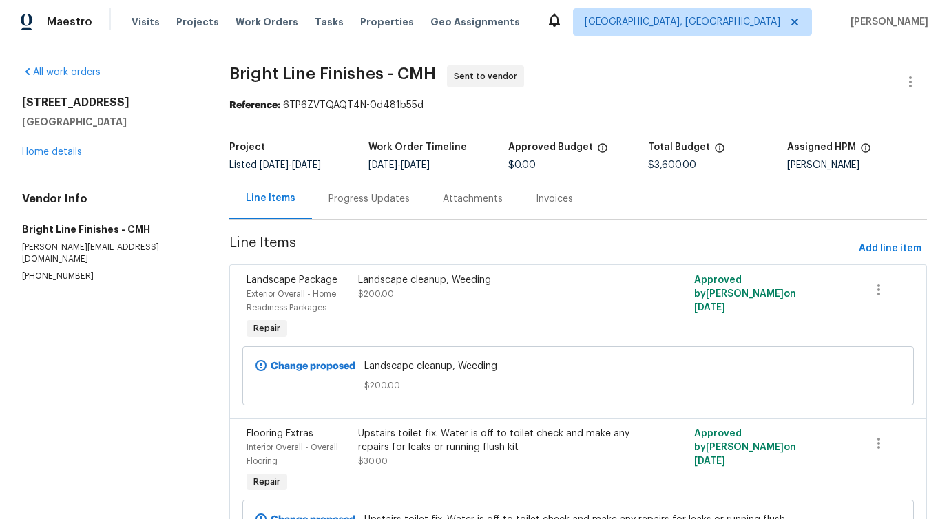
click at [386, 189] on div "Progress Updates" at bounding box center [369, 198] width 114 height 41
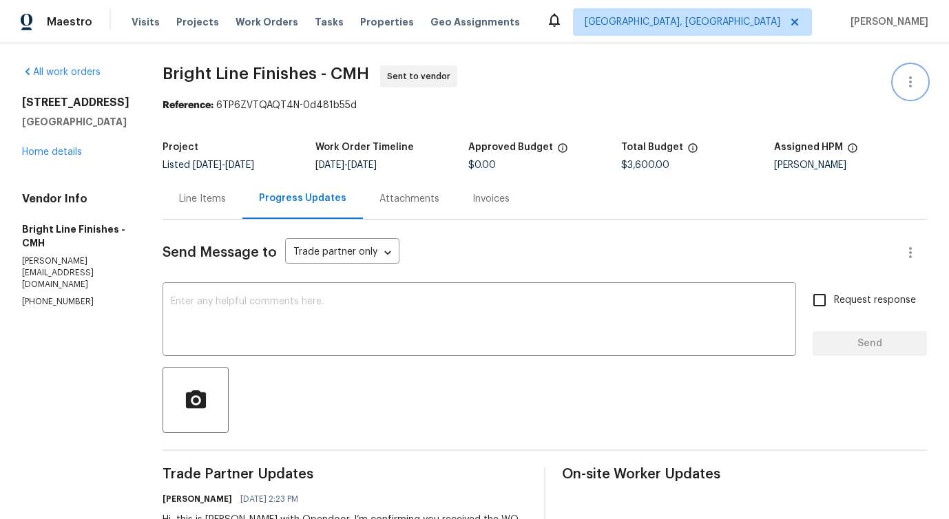
click at [913, 87] on icon "button" at bounding box center [910, 82] width 17 height 17
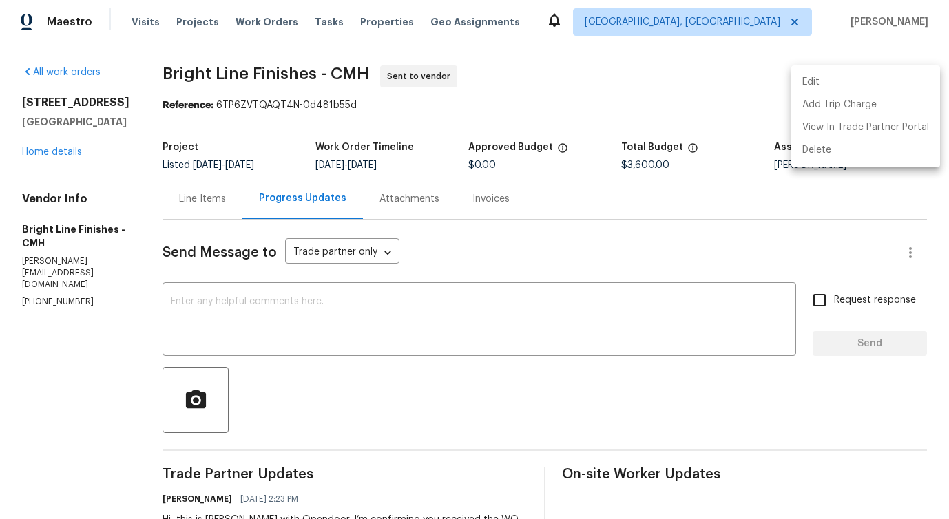
click at [847, 85] on li "Edit" at bounding box center [865, 82] width 149 height 23
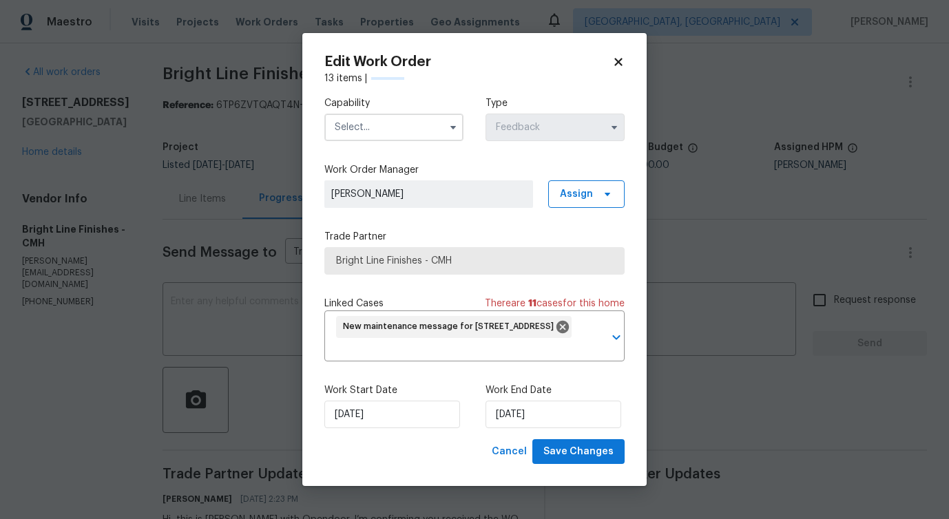
click at [408, 125] on input "text" at bounding box center [393, 128] width 139 height 28
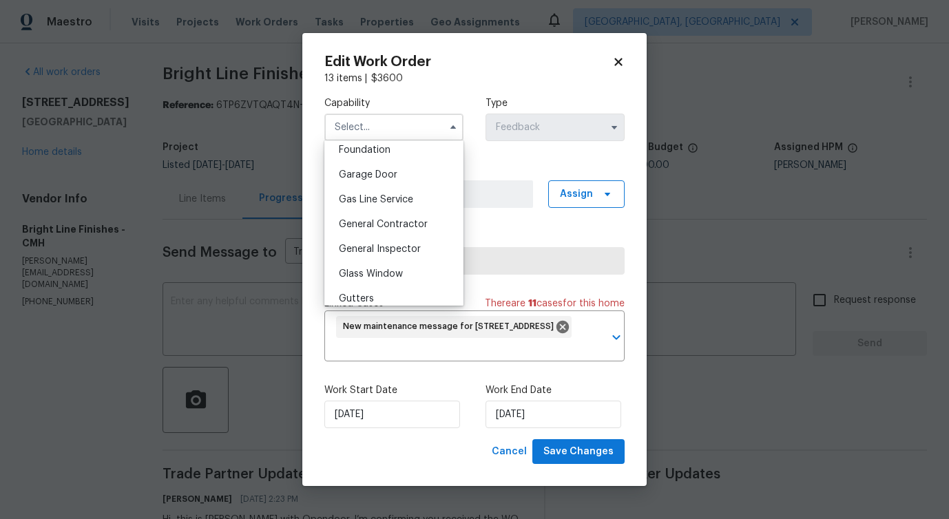
scroll to position [599, 0]
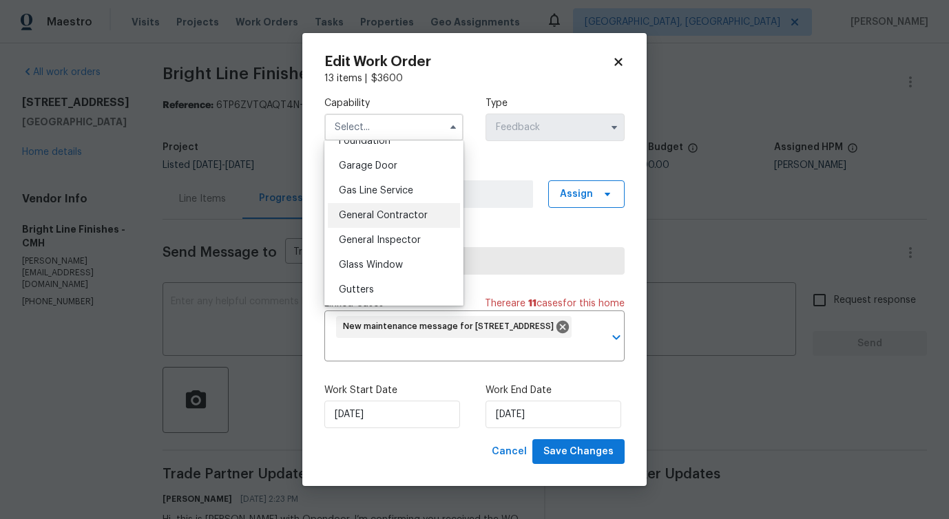
click at [406, 222] on div "General Contractor" at bounding box center [394, 215] width 132 height 25
type input "General Contractor"
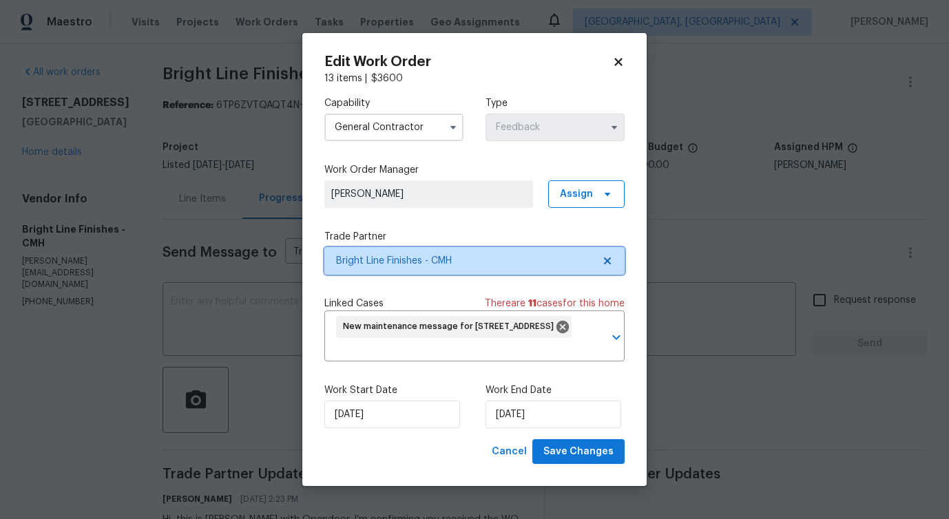
click at [423, 254] on span "Bright Line Finishes - CMH" at bounding box center [464, 261] width 257 height 14
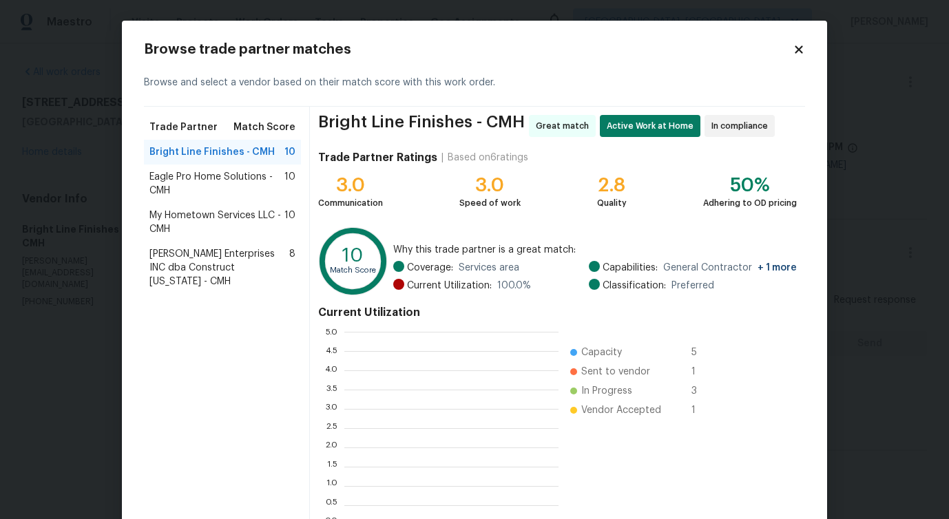
scroll to position [193, 214]
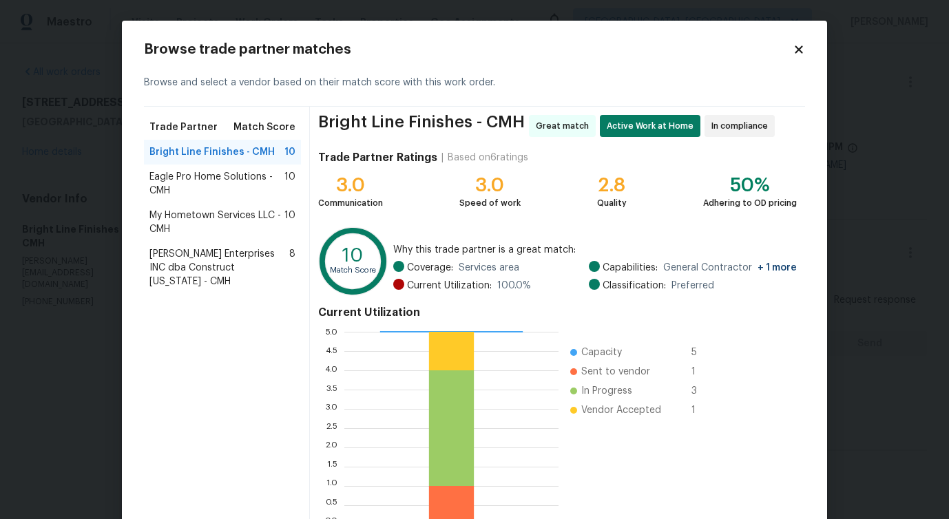
click at [225, 180] on span "Eagle Pro Home Solutions - CMH" at bounding box center [216, 184] width 135 height 28
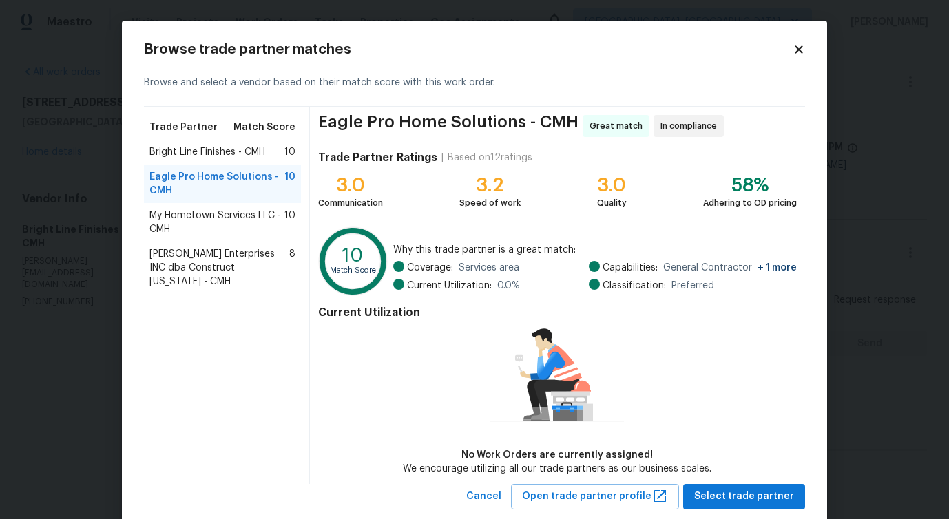
click at [212, 228] on span "My Hometown Services LLC - CMH" at bounding box center [216, 223] width 135 height 28
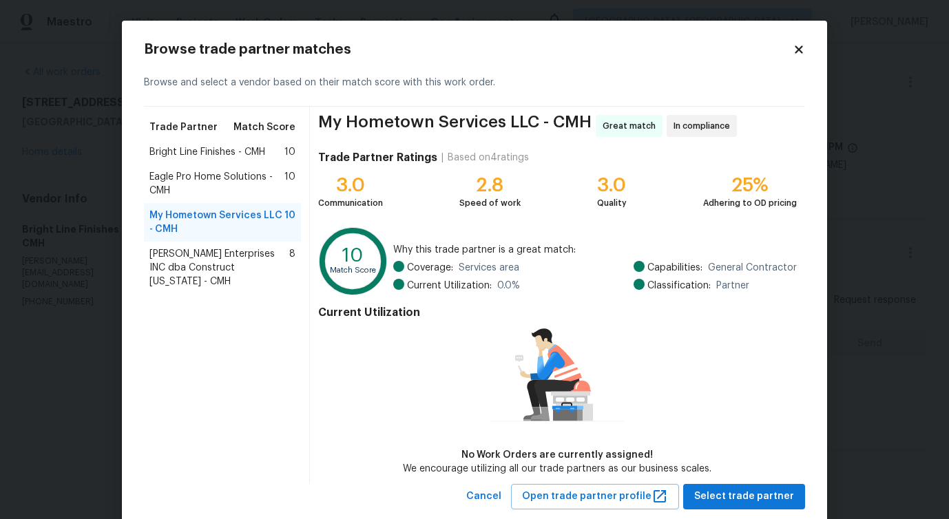
scroll to position [32, 0]
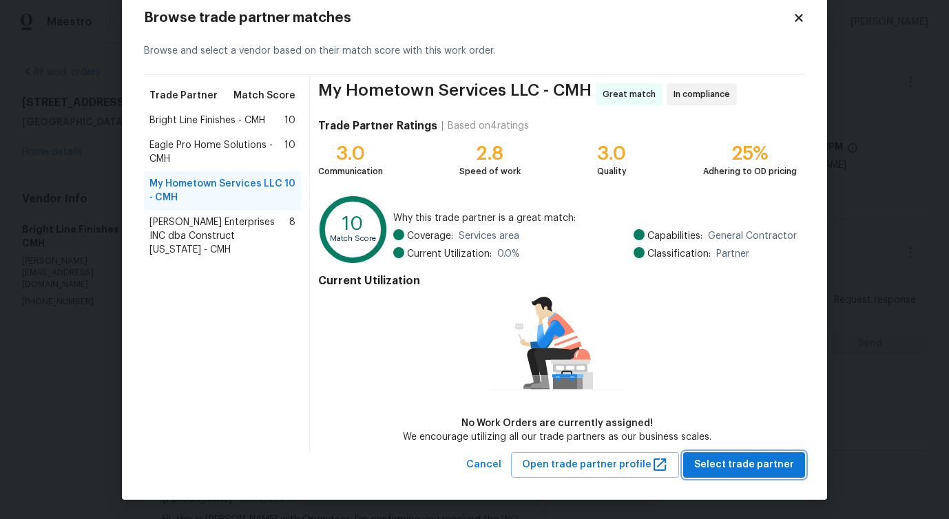
click at [706, 464] on span "Select trade partner" at bounding box center [744, 465] width 100 height 17
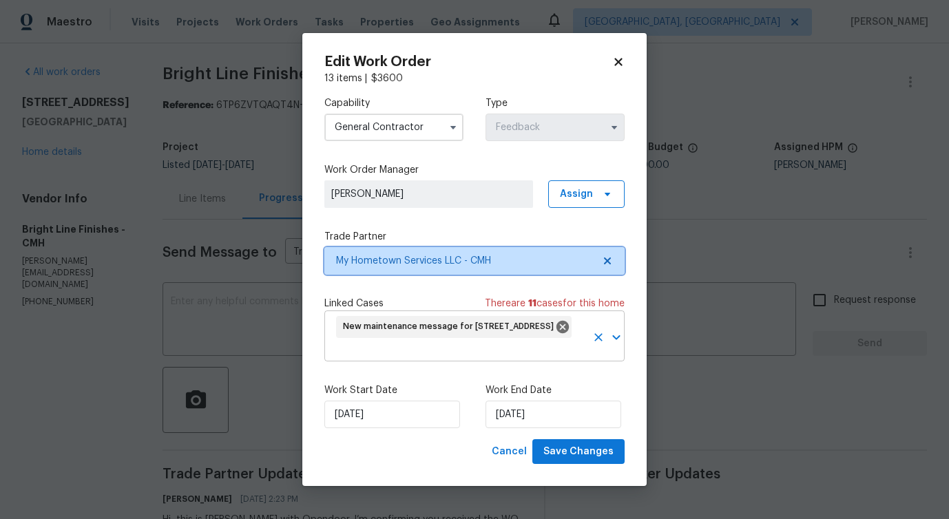
scroll to position [0, 0]
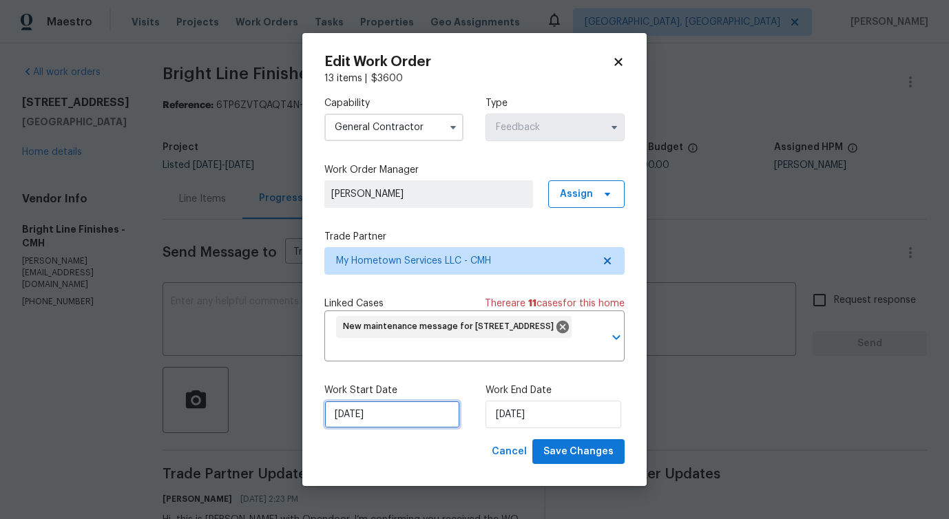
click at [390, 420] on input "[DATE]" at bounding box center [392, 415] width 136 height 28
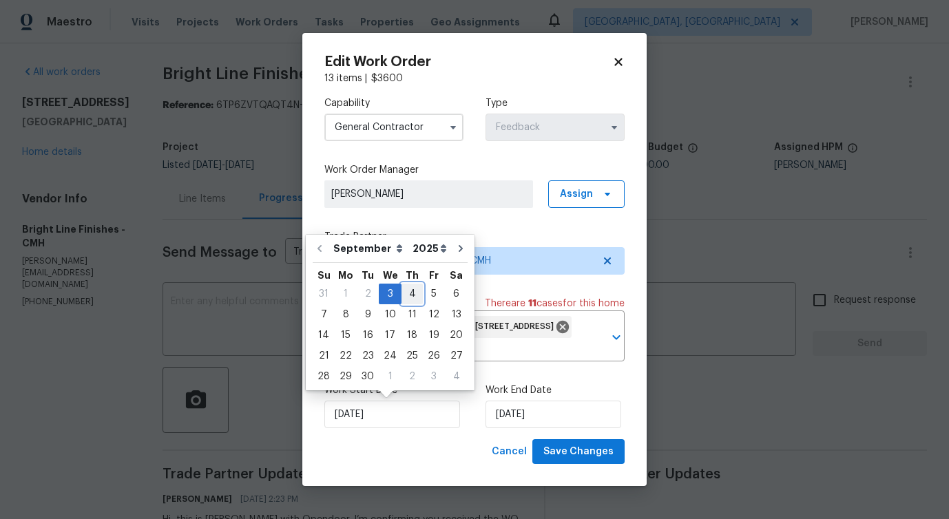
click at [408, 292] on div "4" at bounding box center [411, 293] width 21 height 19
type input "[DATE]"
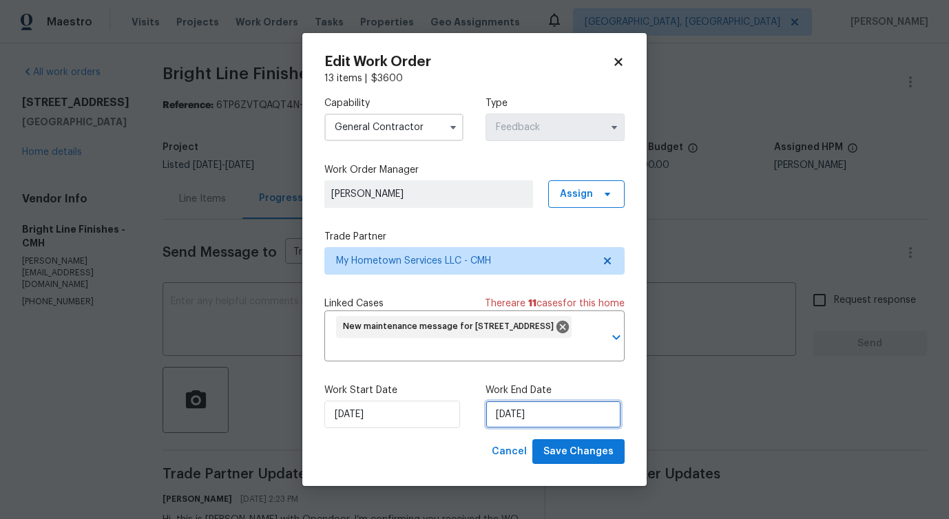
click at [531, 405] on input "[DATE]" at bounding box center [553, 415] width 136 height 28
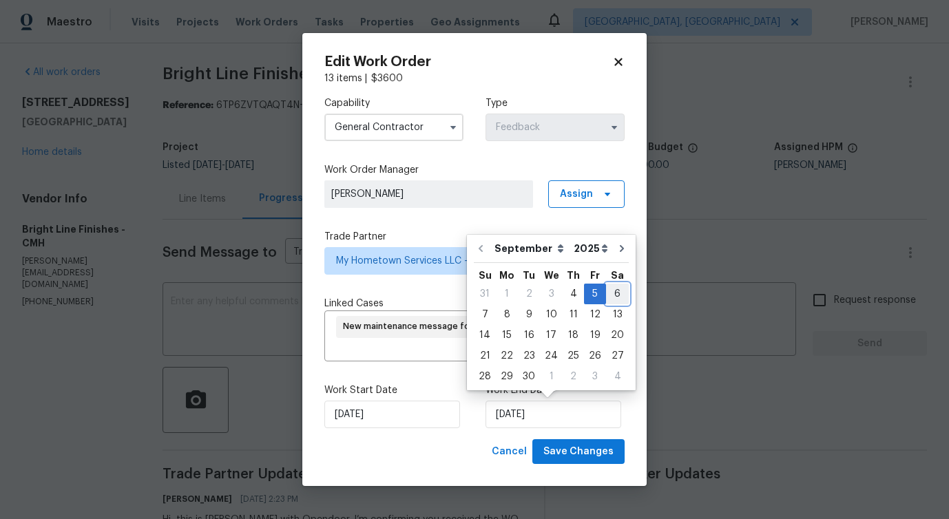
click at [606, 295] on div "6" at bounding box center [617, 293] width 23 height 19
type input "9/6/2025"
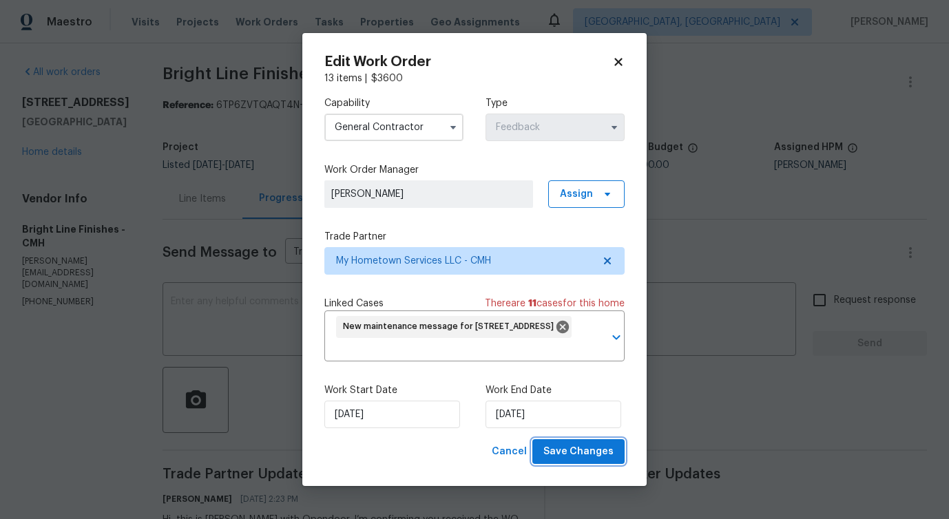
click at [581, 456] on span "Save Changes" at bounding box center [578, 451] width 70 height 17
click at [224, 348] on body "Maestro Visits Projects Work Orders Tasks Properties Geo Assignments Albuquerqu…" at bounding box center [474, 259] width 949 height 519
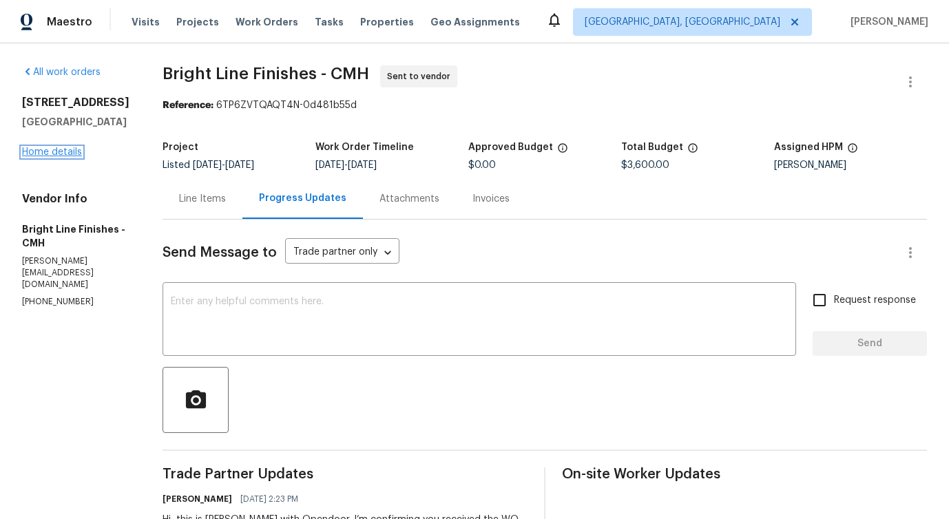
click at [69, 157] on link "Home details" at bounding box center [52, 152] width 60 height 10
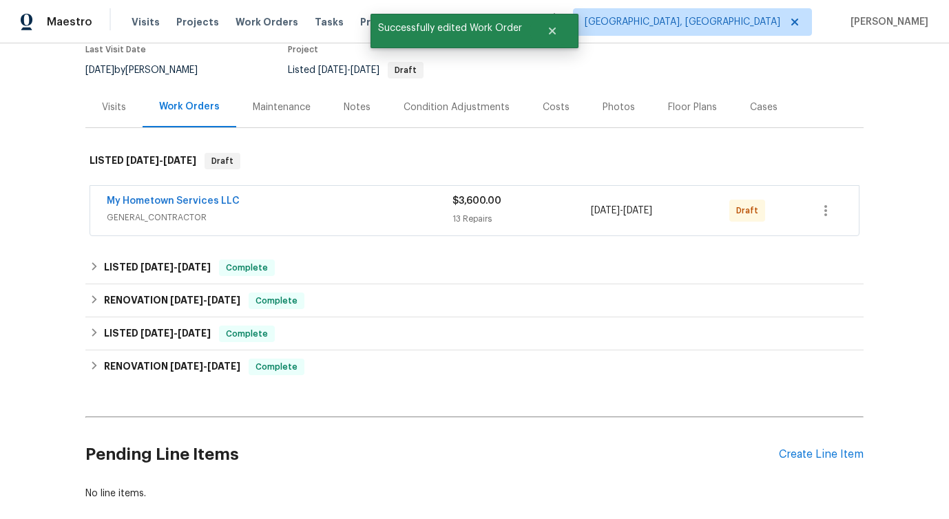
scroll to position [184, 0]
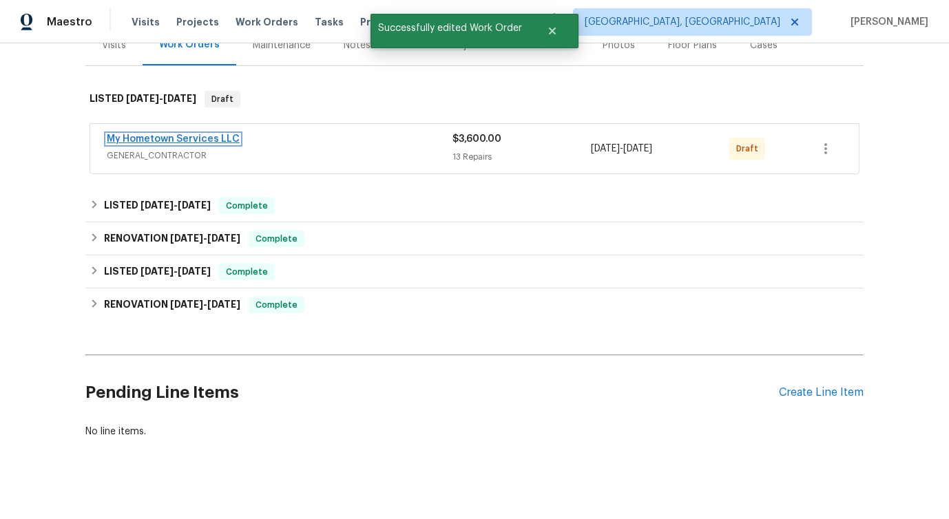
click at [185, 138] on link "My Hometown Services LLC" at bounding box center [173, 139] width 133 height 10
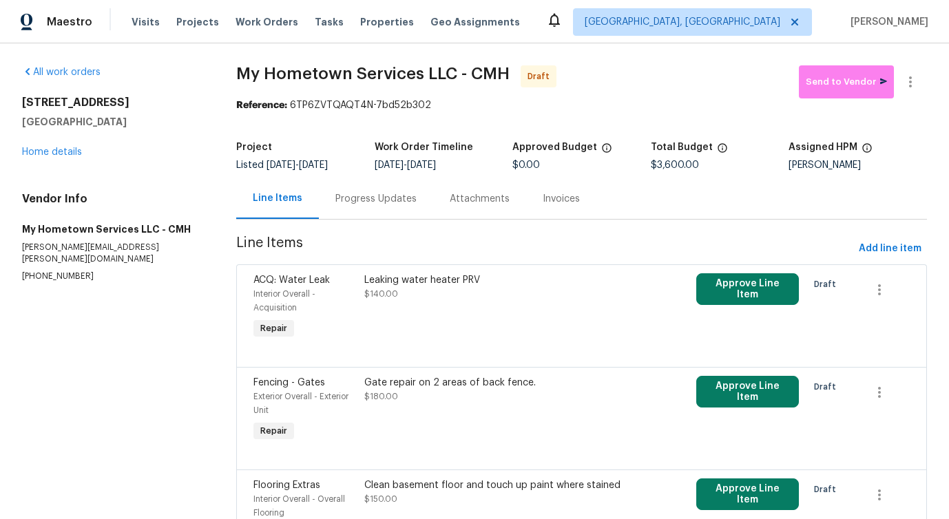
click at [401, 196] on div "Progress Updates" at bounding box center [375, 199] width 81 height 14
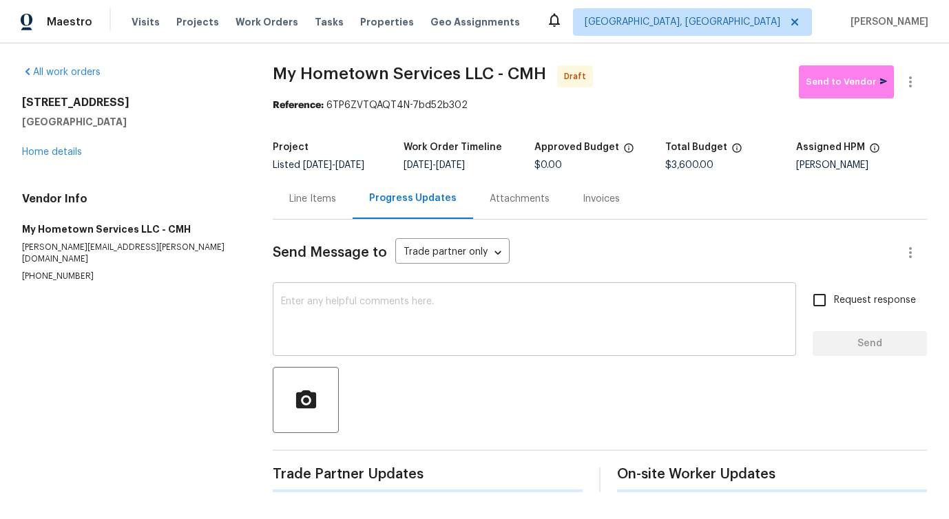
click at [388, 313] on textarea at bounding box center [534, 321] width 507 height 48
paste textarea "Hi, this is Pavithra with Opendoor. I’m confirming you received the WO for the …"
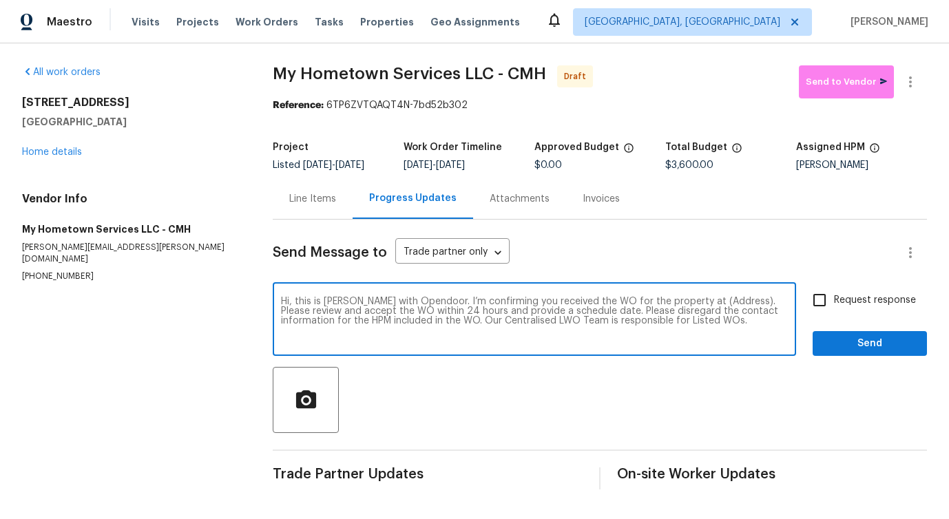
click at [707, 300] on textarea "Hi, this is Pavithra with Opendoor. I’m confirming you received the WO for the …" at bounding box center [534, 321] width 507 height 48
paste textarea "3429 Grovepark Dr, Grove City, OH 43123"
type textarea "Hi, this is Pavithra with Opendoor. I’m confirming you received the WO for the …"
click at [850, 300] on span "Request response" at bounding box center [875, 300] width 82 height 14
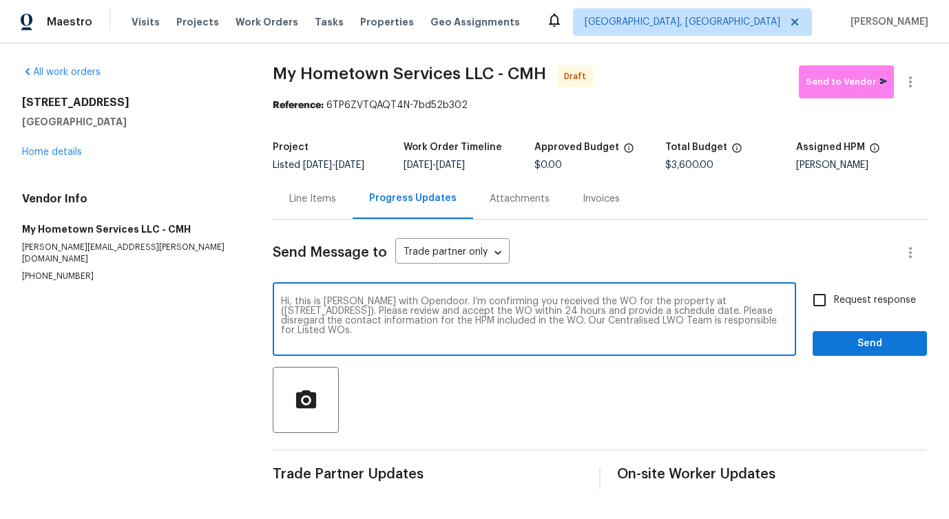
click at [834, 300] on input "Request response" at bounding box center [819, 300] width 29 height 29
checkbox input "true"
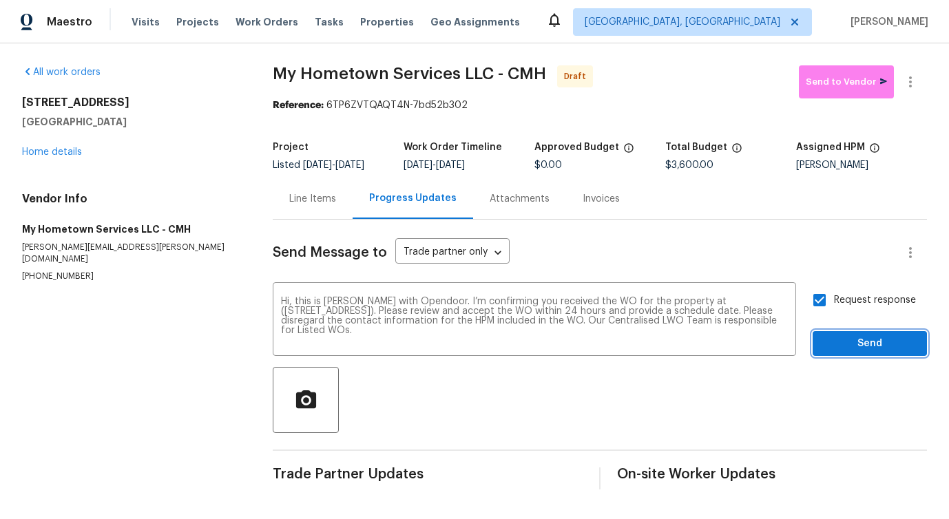
click at [861, 346] on span "Send" at bounding box center [870, 343] width 92 height 17
click at [912, 81] on icon "button" at bounding box center [910, 82] width 17 height 17
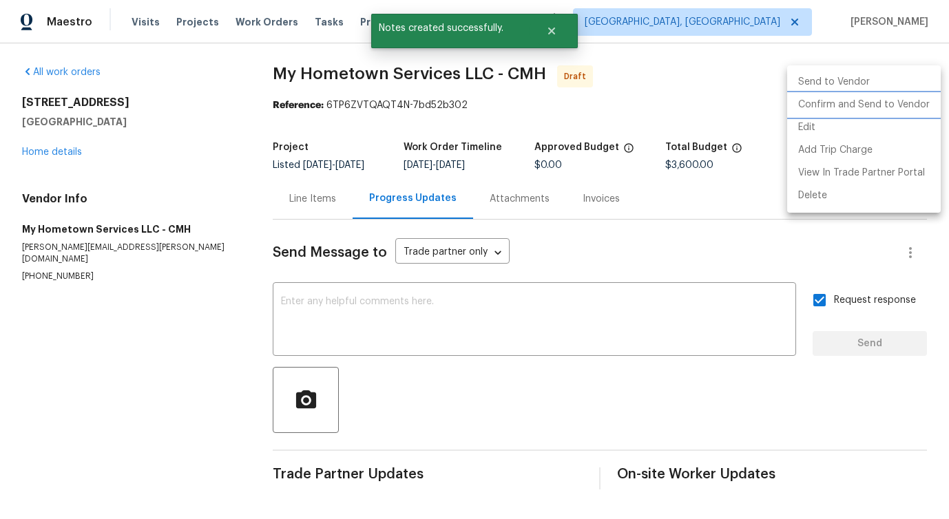
click at [842, 107] on li "Confirm and Send to Vendor" at bounding box center [864, 105] width 154 height 23
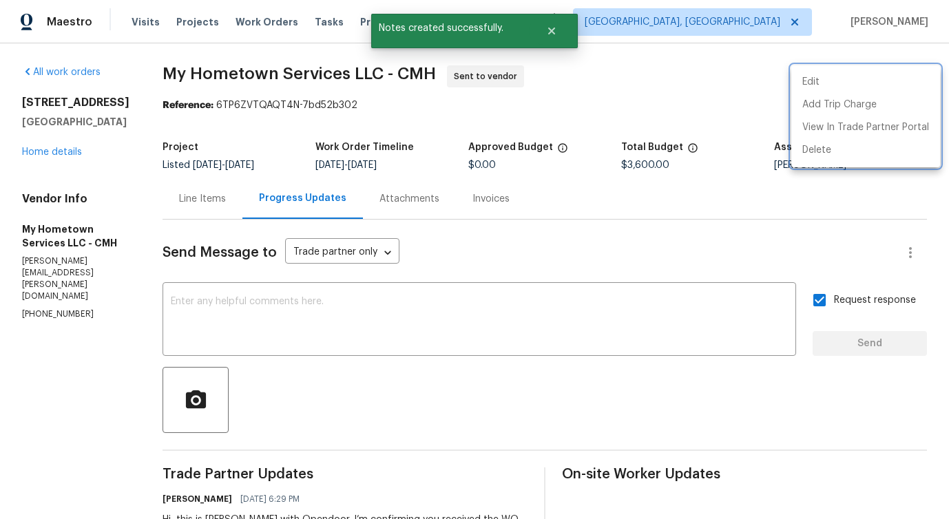
click at [198, 189] on div at bounding box center [474, 259] width 949 height 519
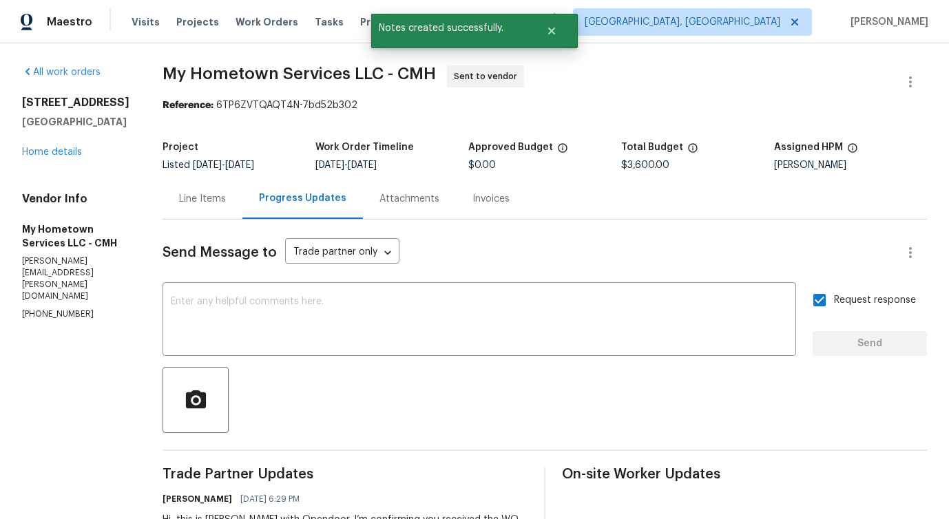
click at [213, 214] on div "Line Items" at bounding box center [203, 198] width 80 height 41
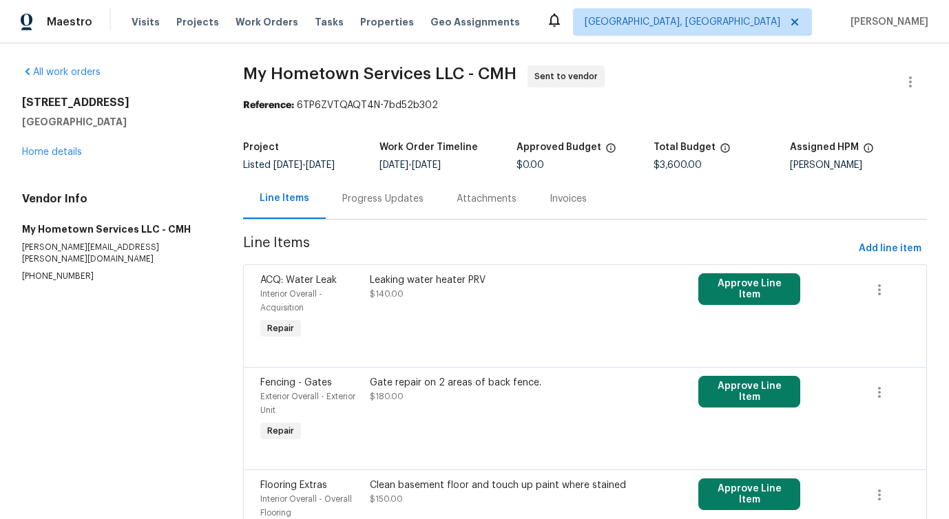
click at [408, 297] on div "Leaking water heater PRV $140.00" at bounding box center [503, 287] width 266 height 28
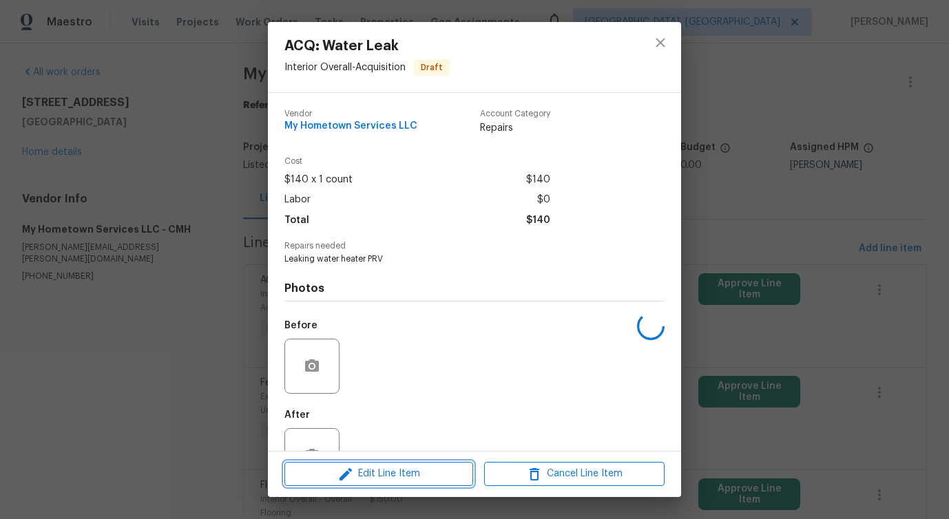
click at [366, 483] on button "Edit Line Item" at bounding box center [378, 474] width 189 height 24
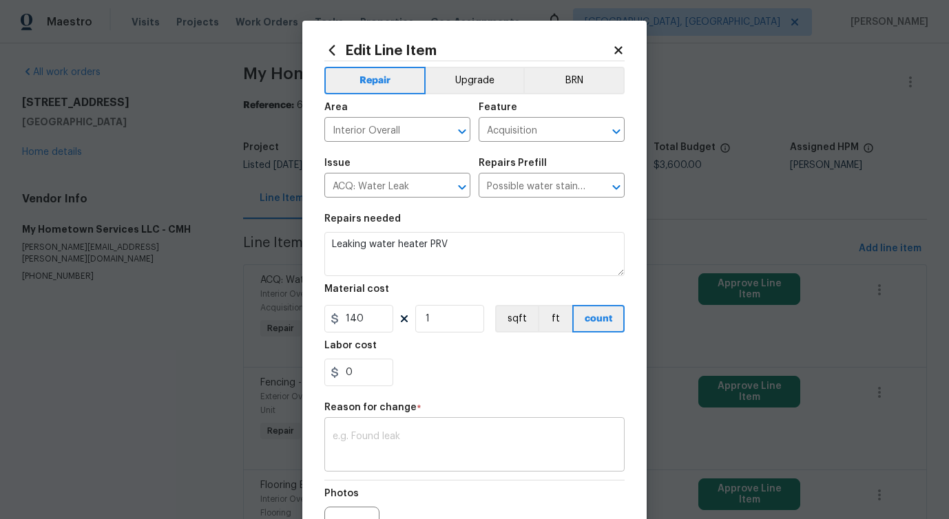
click at [375, 444] on textarea at bounding box center [475, 446] width 284 height 29
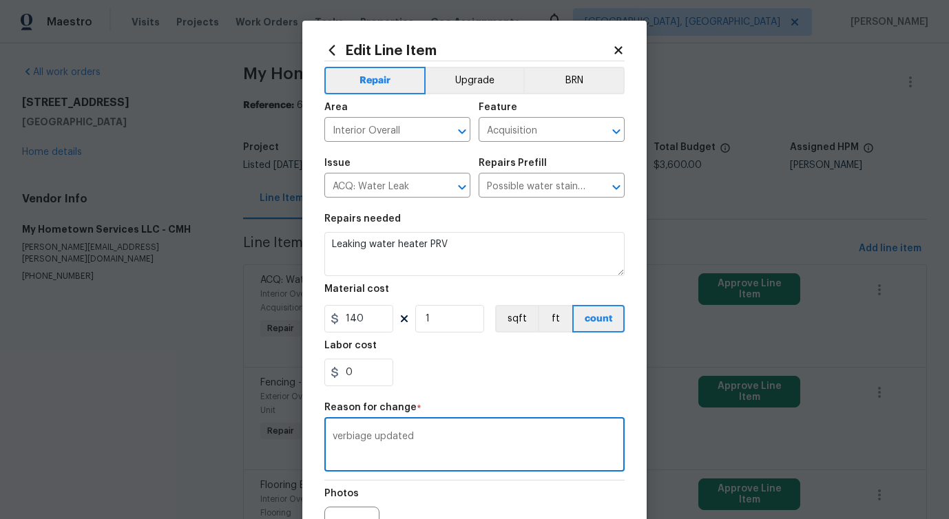
scroll to position [160, 0]
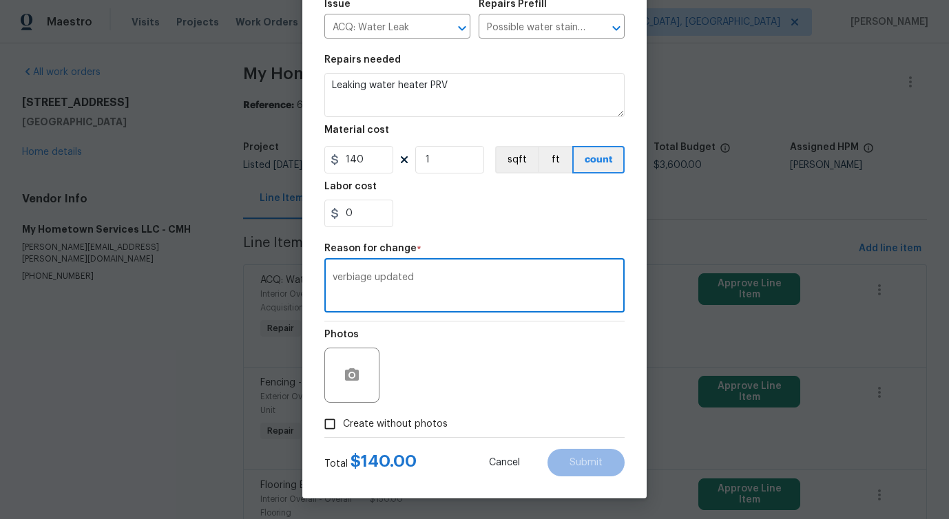
type textarea "verbiage updated"
click at [386, 422] on span "Create without photos" at bounding box center [395, 424] width 105 height 14
click at [343, 422] on input "Create without photos" at bounding box center [330, 424] width 26 height 26
checkbox input "true"
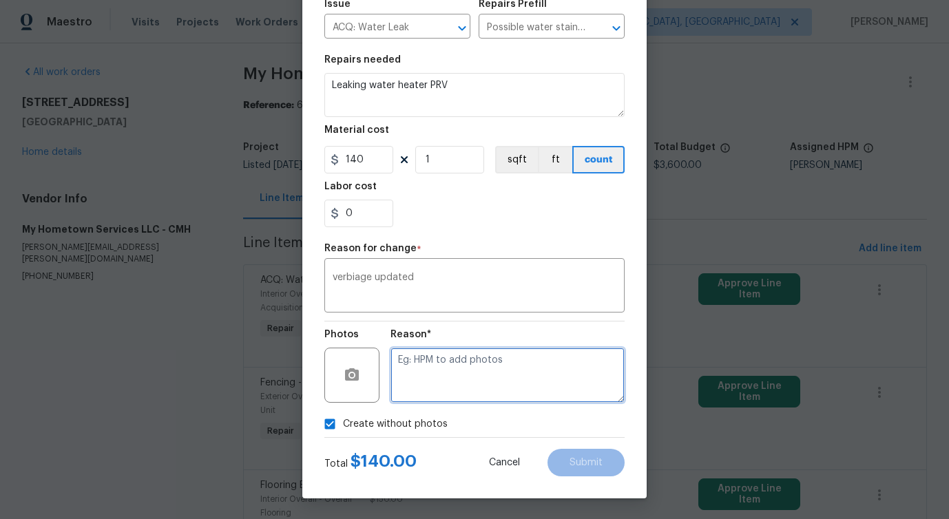
click at [443, 387] on textarea at bounding box center [507, 375] width 234 height 55
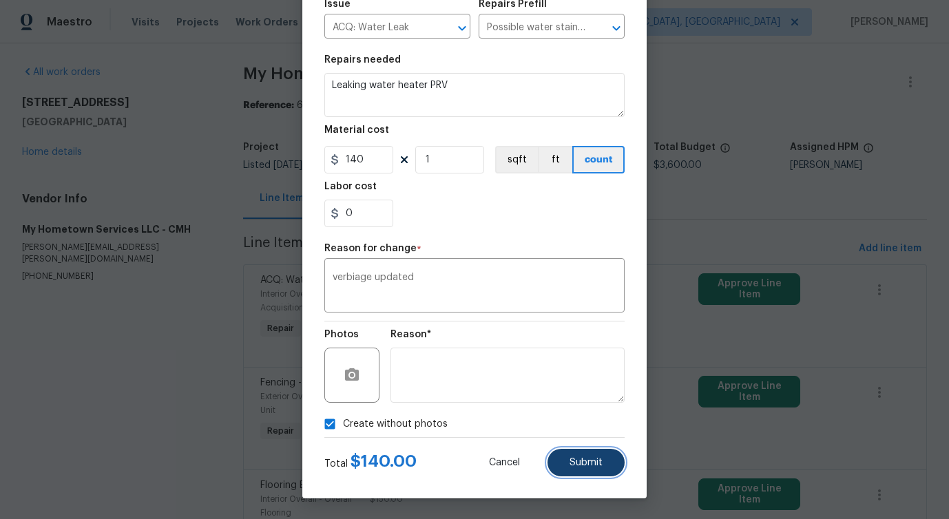
click at [580, 458] on span "Submit" at bounding box center [586, 463] width 33 height 10
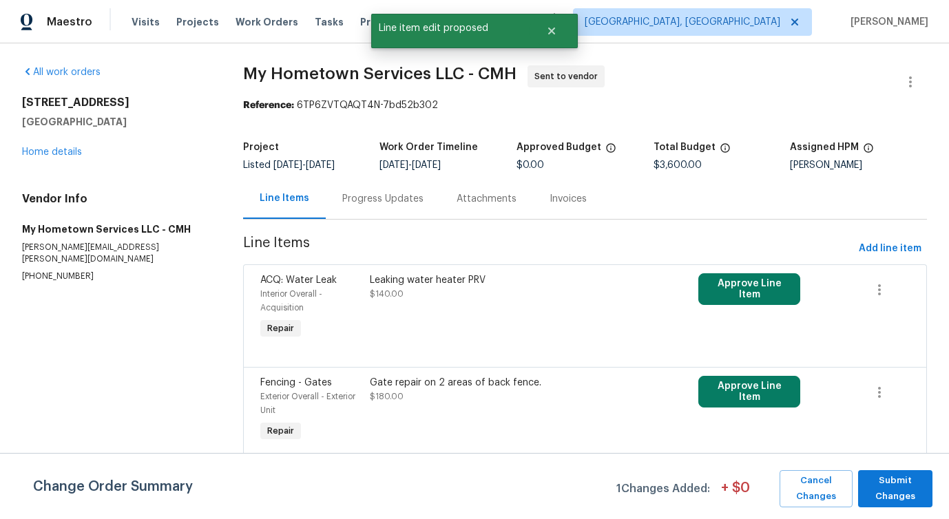
scroll to position [0, 0]
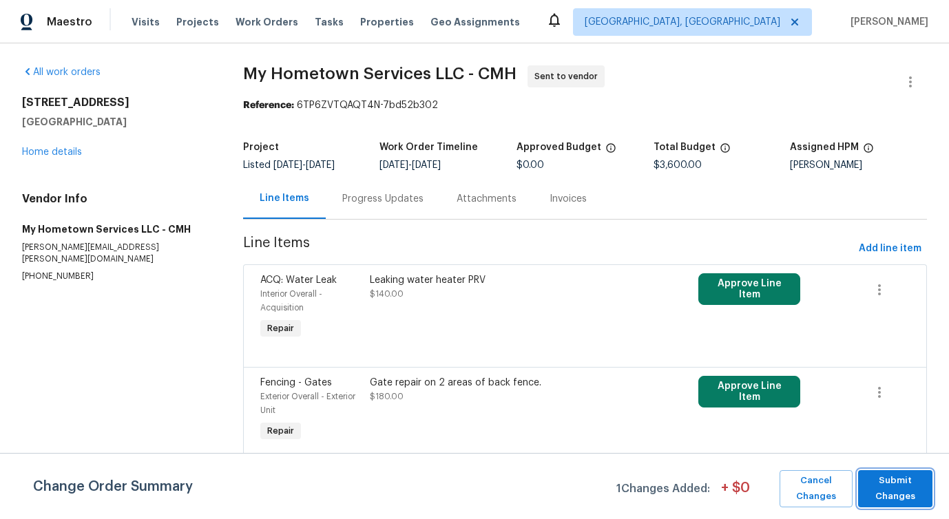
click at [907, 473] on span "Submit Changes" at bounding box center [895, 489] width 61 height 32
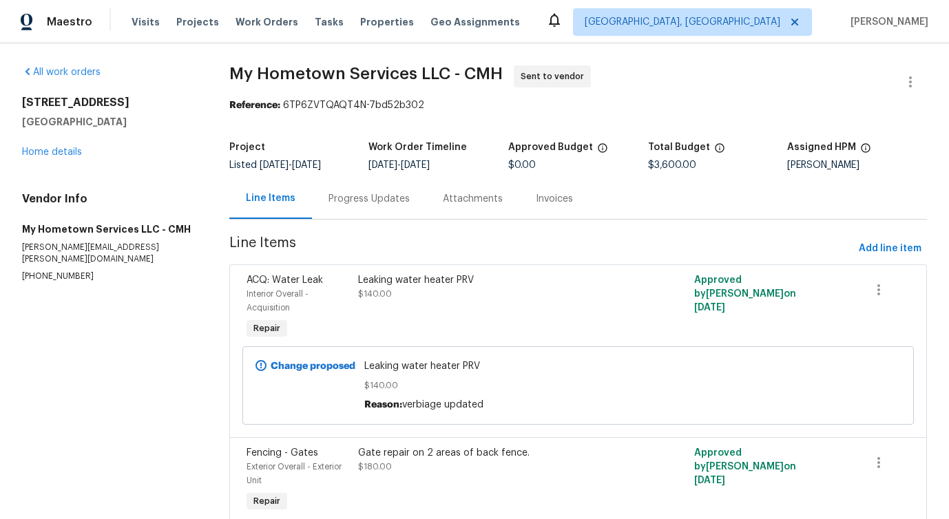
click at [348, 211] on div "Progress Updates" at bounding box center [369, 198] width 114 height 41
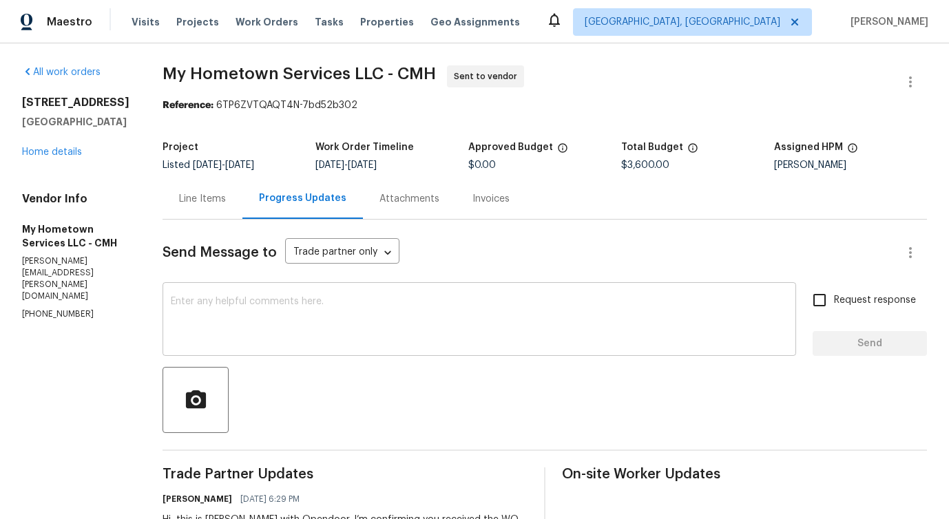
click at [394, 324] on textarea at bounding box center [479, 321] width 617 height 48
drag, startPoint x: 152, startPoint y: 74, endPoint x: 373, endPoint y: 74, distance: 220.4
click at [373, 74] on span "My Hometown Services LLC - CMH" at bounding box center [299, 73] width 273 height 17
copy span "My Hometown Services LLC"
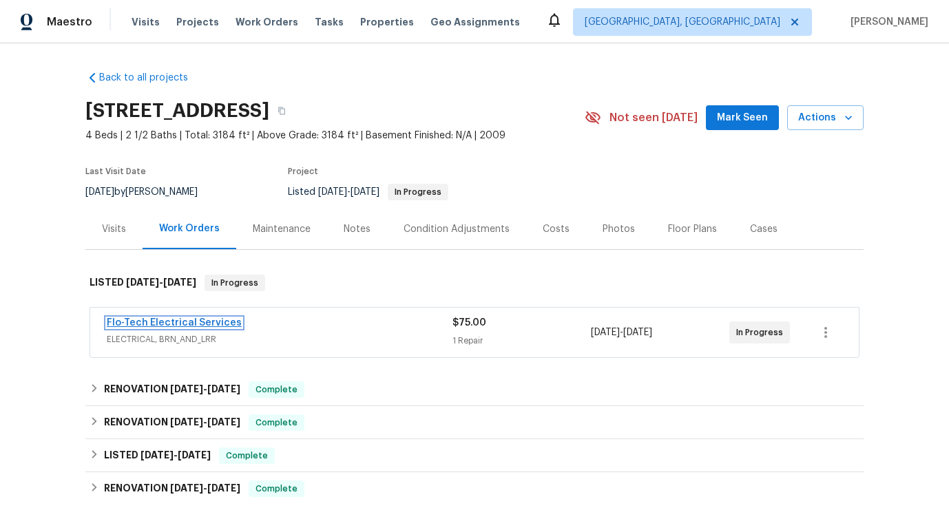
click at [147, 324] on link "Flo-Tech Electrical Services" at bounding box center [174, 323] width 135 height 10
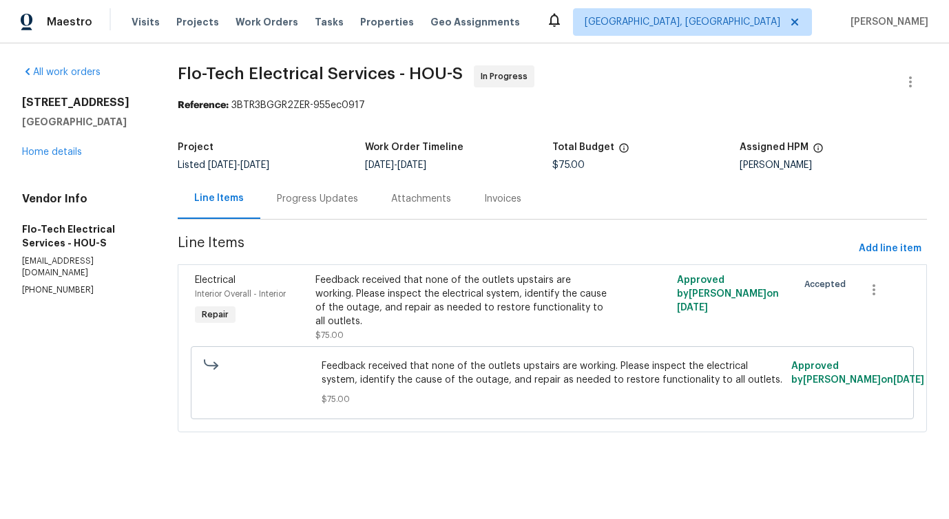
click at [317, 204] on div "Progress Updates" at bounding box center [317, 199] width 81 height 14
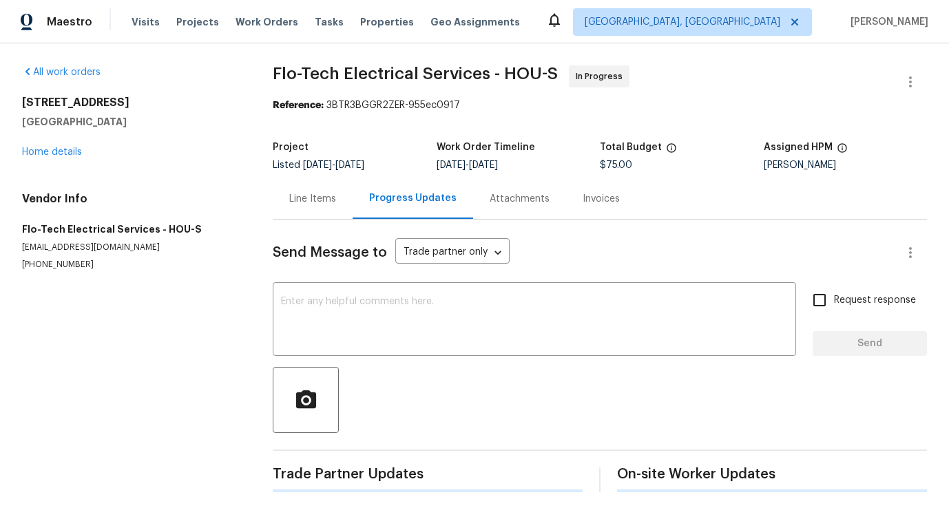
click at [354, 281] on div "Send Message to Trade partner only Trade partner only ​ x ​ Request response Se…" at bounding box center [600, 356] width 654 height 273
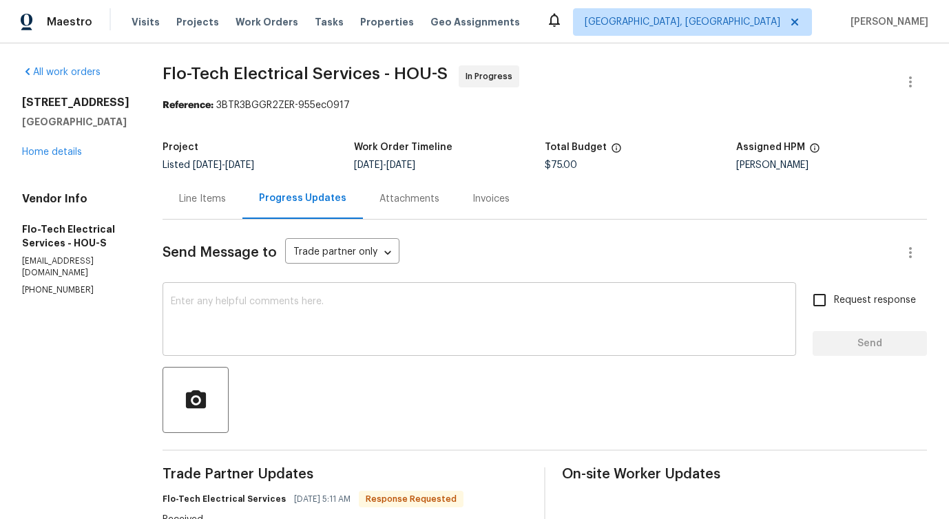
click at [353, 297] on textarea at bounding box center [479, 321] width 617 height 48
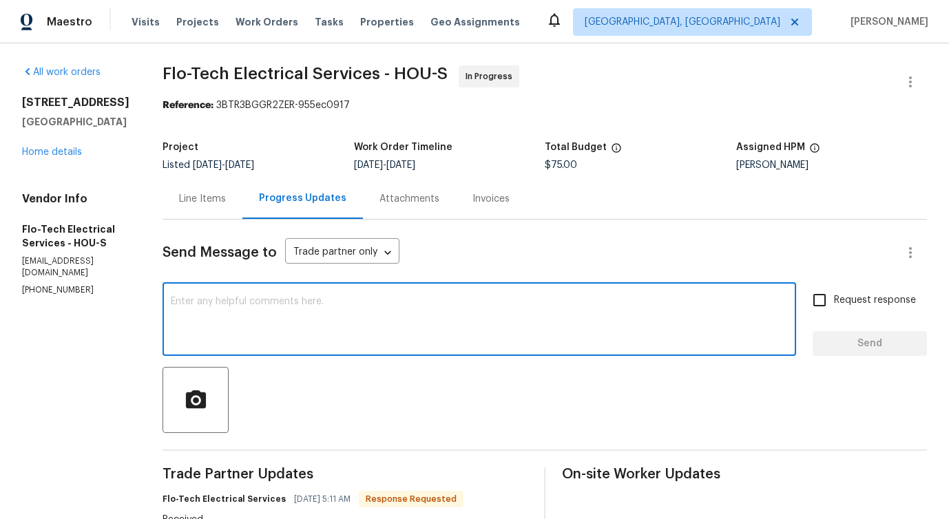
click at [311, 316] on textarea at bounding box center [479, 321] width 617 height 48
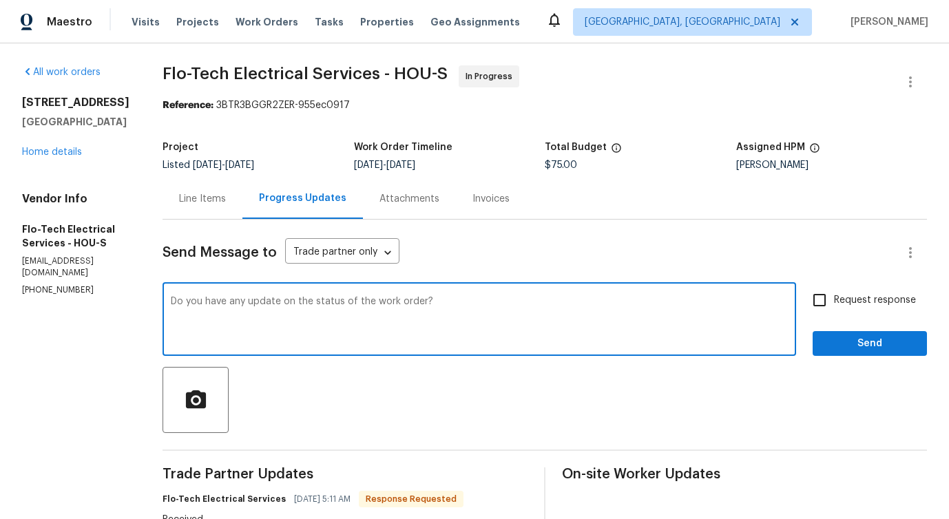
type textarea "Do you have any update on the status of the work order?"
click at [838, 305] on span "Request response" at bounding box center [875, 300] width 82 height 14
click at [834, 305] on input "Request response" at bounding box center [819, 300] width 29 height 29
checkbox input "true"
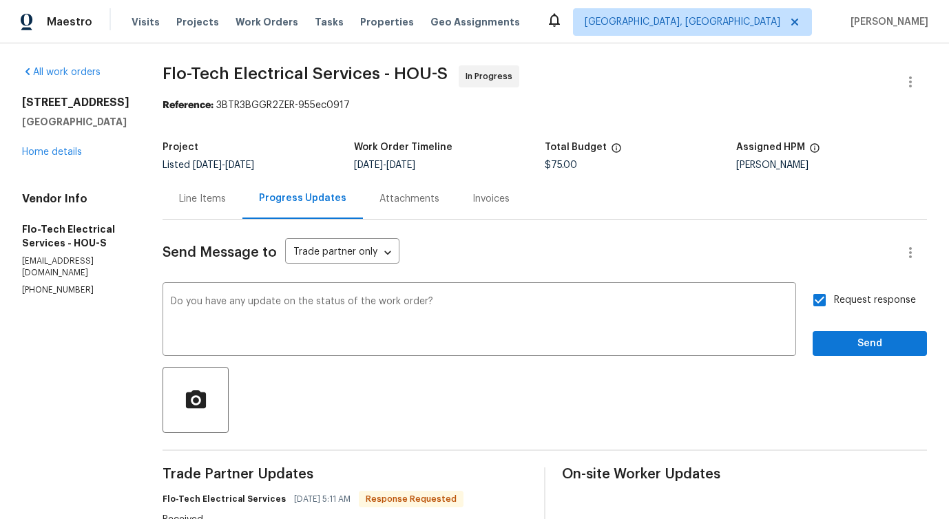
click at [854, 373] on div at bounding box center [545, 400] width 764 height 66
click at [855, 328] on div "Request response Send" at bounding box center [870, 321] width 114 height 70
click at [857, 342] on span "Send" at bounding box center [870, 343] width 92 height 17
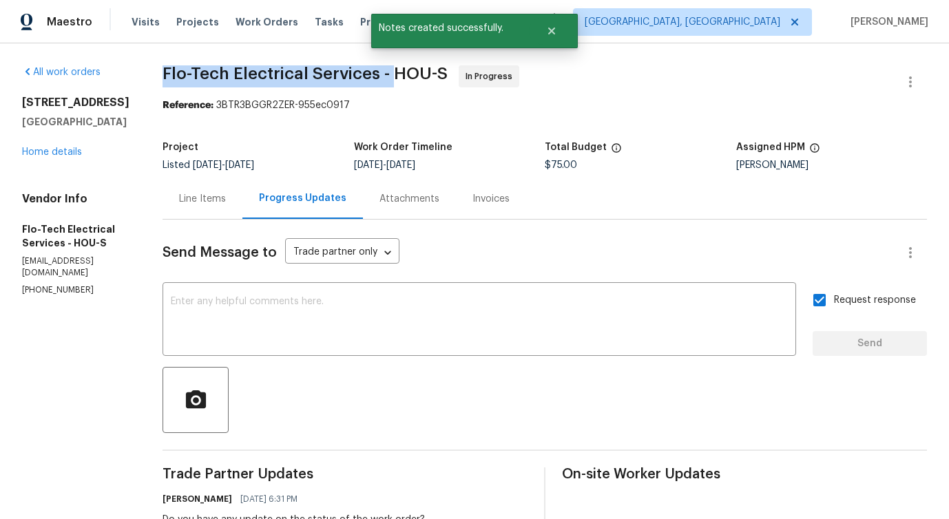
drag, startPoint x: 157, startPoint y: 74, endPoint x: 390, endPoint y: 67, distance: 233.6
click at [390, 67] on div "All work orders [STREET_ADDRESS] Home details Vendor Info Flo-Tech Electrical S…" at bounding box center [474, 385] width 949 height 685
copy span "Flo-Tech Electrical Services -"
